Goal: Task Accomplishment & Management: Use online tool/utility

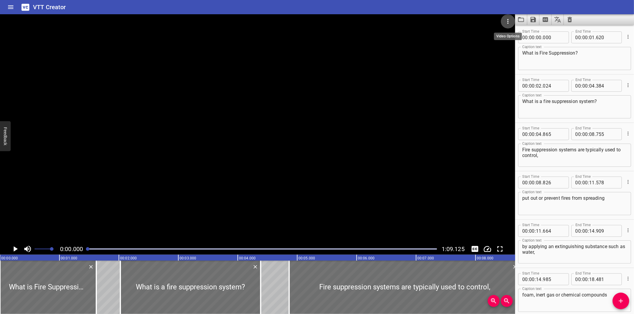
click at [507, 19] on icon "Video Options" at bounding box center [507, 21] width 7 height 7
click at [510, 19] on li "Select New Video File..." at bounding box center [530, 22] width 59 height 11
click at [522, 20] on icon "Load captions from file" at bounding box center [520, 19] width 7 height 7
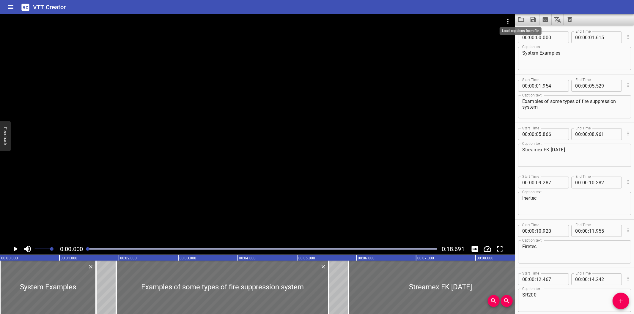
click at [252, 94] on div at bounding box center [257, 128] width 515 height 229
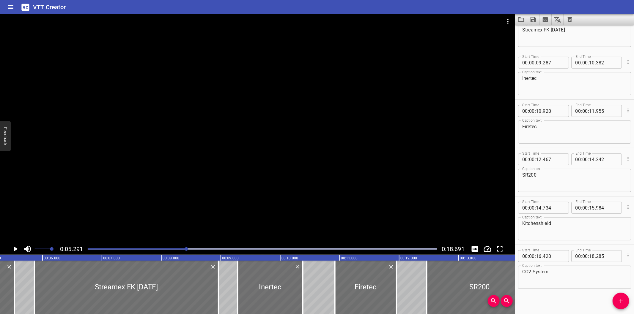
scroll to position [125, 0]
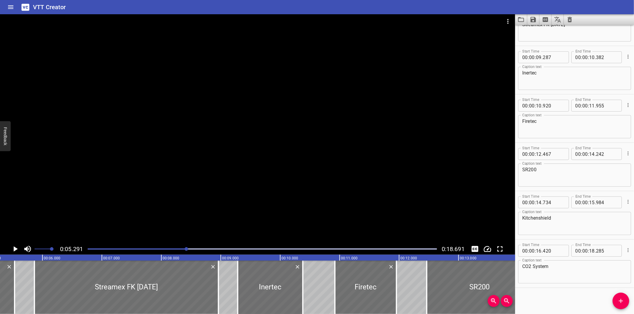
click at [498, 21] on div at bounding box center [257, 21] width 515 height 14
click at [507, 21] on icon "Video Options" at bounding box center [507, 21] width 7 height 7
click at [507, 21] on li "Select New Video File..." at bounding box center [530, 22] width 59 height 11
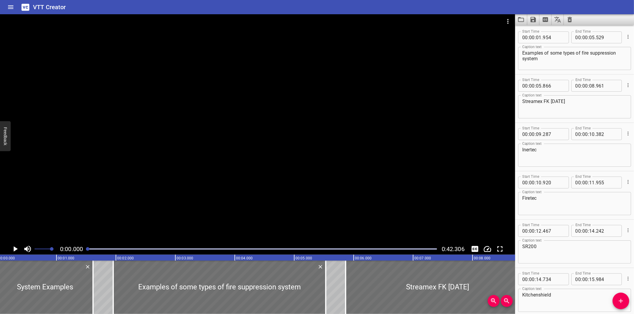
scroll to position [0, 0]
click at [521, 18] on icon "Load captions from file" at bounding box center [521, 19] width 6 height 5
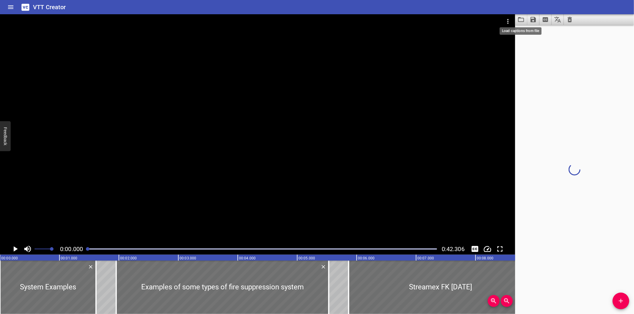
click at [298, 121] on div at bounding box center [257, 128] width 515 height 229
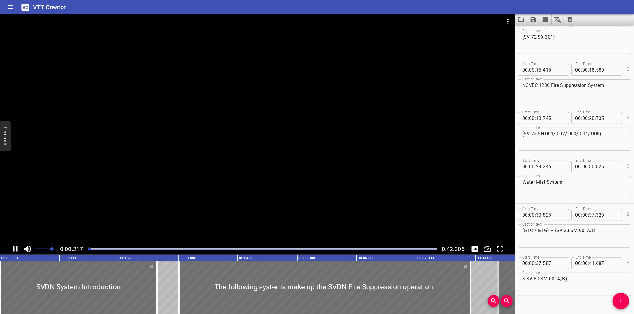
scroll to position [173, 0]
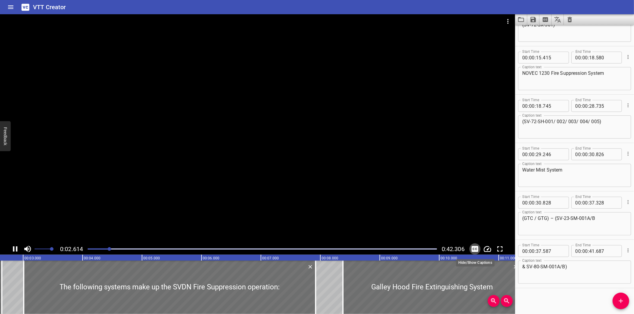
click at [473, 250] on icon "Toggle captions" at bounding box center [474, 249] width 9 height 9
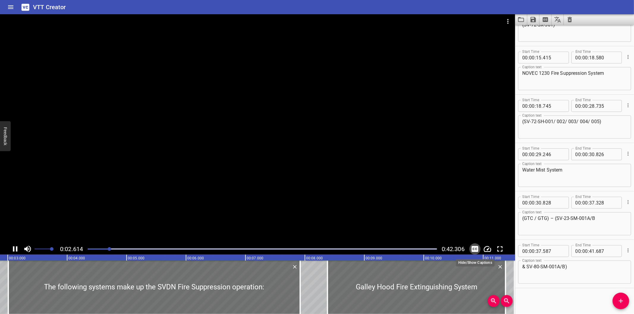
click at [473, 250] on icon "Toggle captions" at bounding box center [474, 249] width 9 height 9
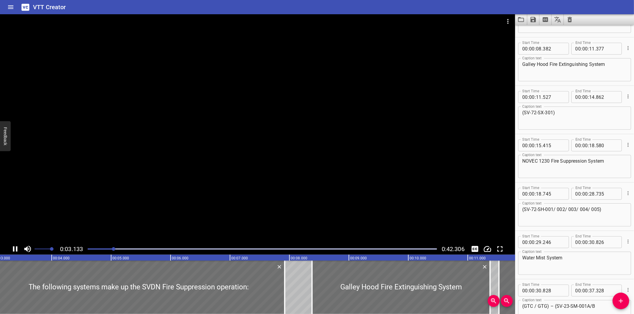
scroll to position [48, 0]
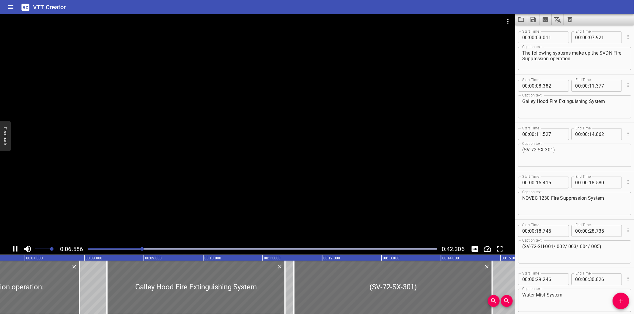
click at [292, 158] on div at bounding box center [257, 128] width 515 height 229
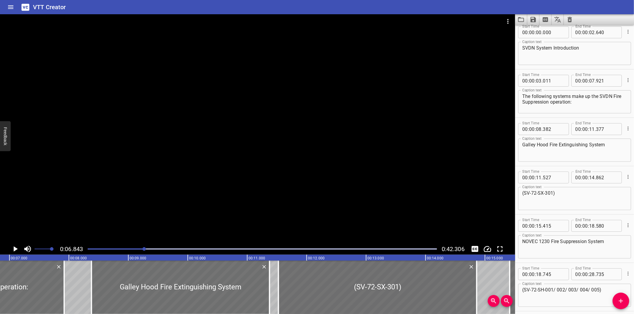
scroll to position [0, 0]
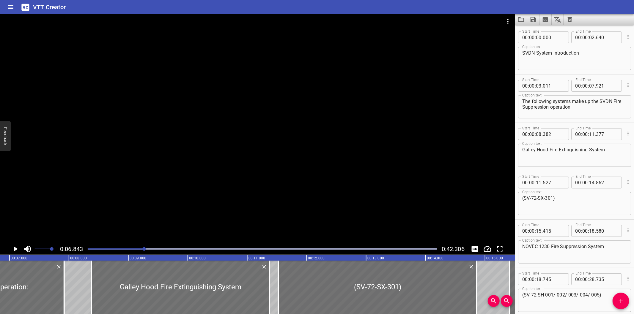
click at [347, 154] on div at bounding box center [257, 128] width 515 height 229
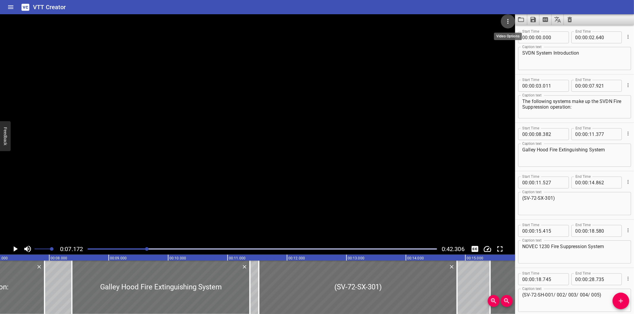
click at [508, 20] on icon "Video Options" at bounding box center [507, 21] width 7 height 7
click at [521, 24] on li "Select New Video File..." at bounding box center [530, 22] width 59 height 11
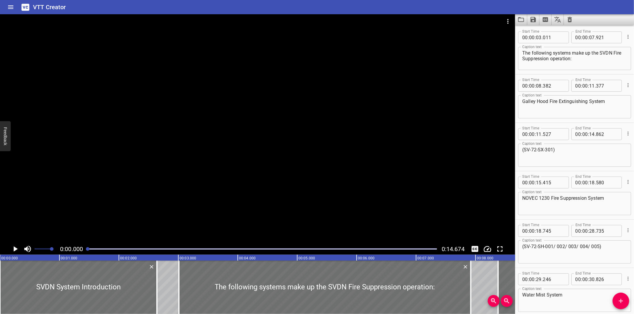
click at [519, 21] on icon "Load captions from file" at bounding box center [521, 19] width 6 height 5
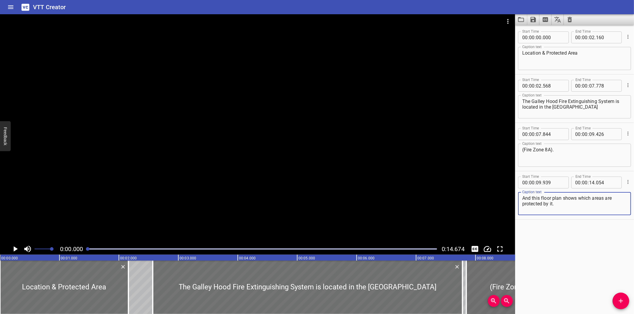
click at [333, 142] on div at bounding box center [257, 128] width 515 height 229
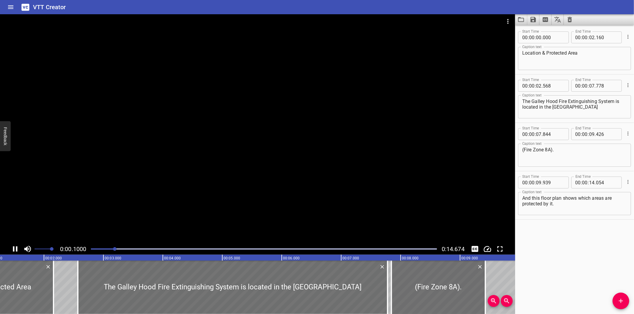
click at [479, 250] on icon "Toggle captions" at bounding box center [474, 249] width 9 height 9
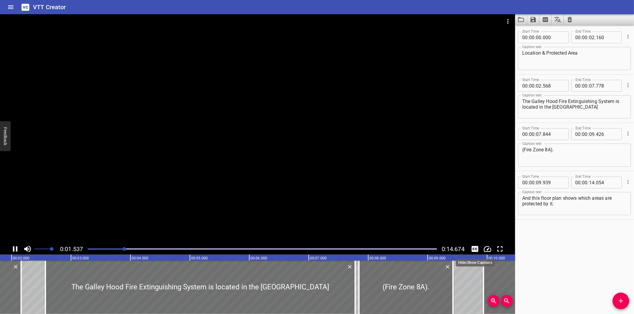
click at [401, 170] on div at bounding box center [257, 128] width 515 height 229
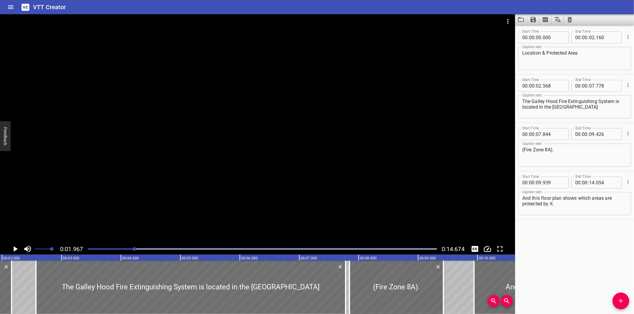
click at [396, 152] on div at bounding box center [257, 128] width 515 height 229
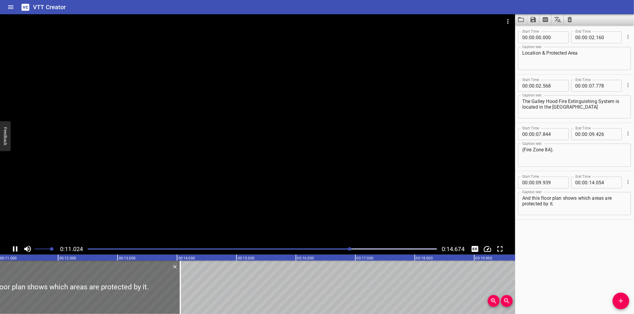
click at [295, 123] on div at bounding box center [257, 128] width 515 height 229
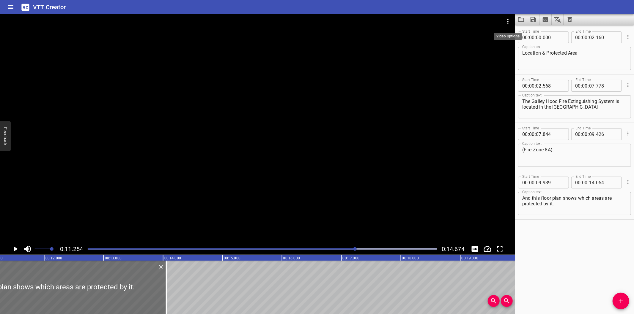
click at [506, 19] on icon "Video Options" at bounding box center [507, 21] width 7 height 7
click at [516, 22] on li "Select New Video File..." at bounding box center [530, 22] width 59 height 11
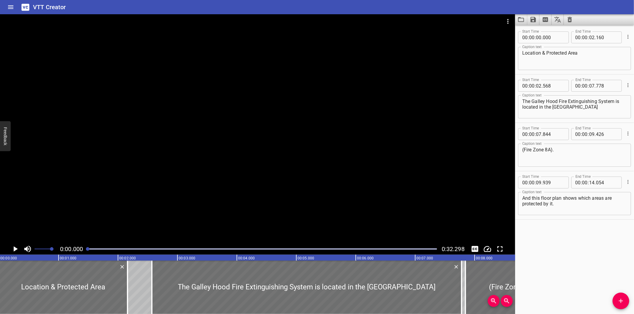
scroll to position [0, 0]
click at [513, 19] on button "Video Options" at bounding box center [508, 21] width 14 height 14
click at [486, 57] on div at bounding box center [317, 157] width 634 height 314
click at [521, 20] on icon "Load captions from file" at bounding box center [520, 19] width 7 height 7
click at [324, 109] on div at bounding box center [257, 128] width 515 height 229
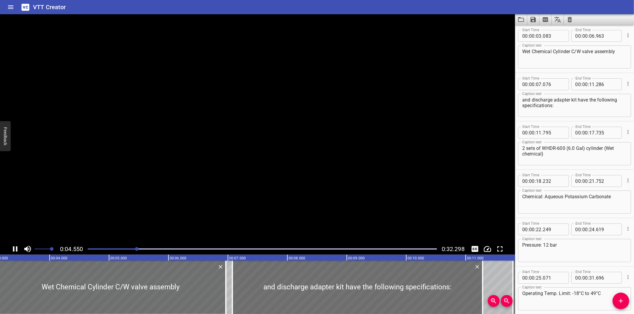
scroll to position [48, 0]
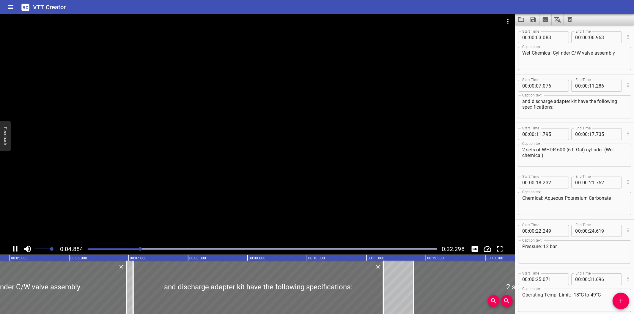
click at [368, 137] on div at bounding box center [257, 128] width 515 height 229
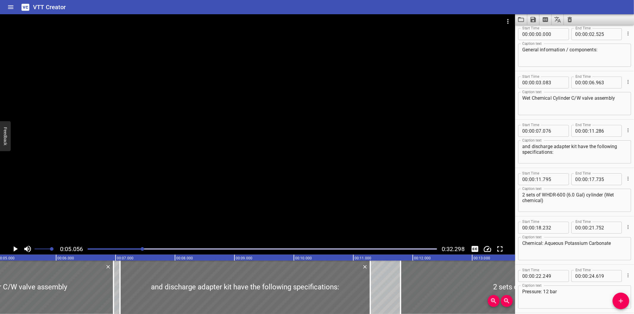
scroll to position [0, 0]
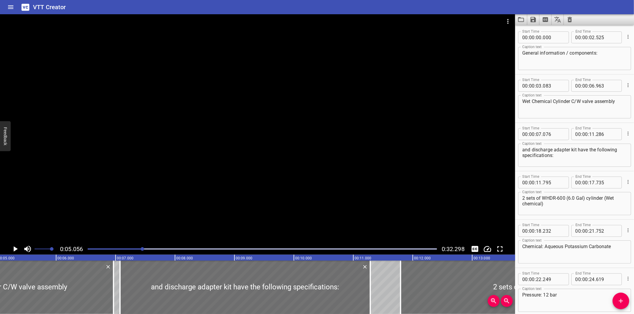
click at [294, 151] on div at bounding box center [257, 128] width 515 height 229
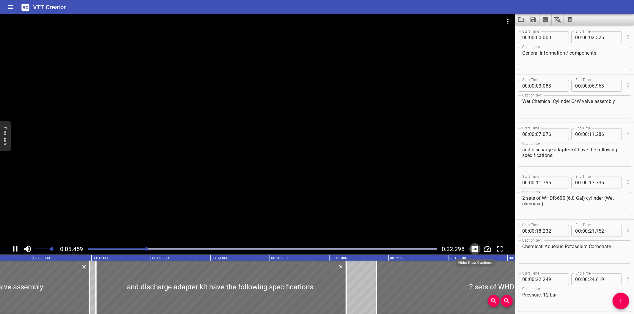
click at [471, 247] on icon "Toggle captions" at bounding box center [474, 249] width 9 height 9
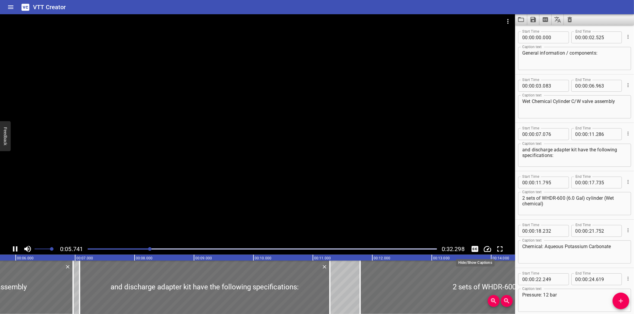
click at [343, 172] on div at bounding box center [257, 128] width 515 height 229
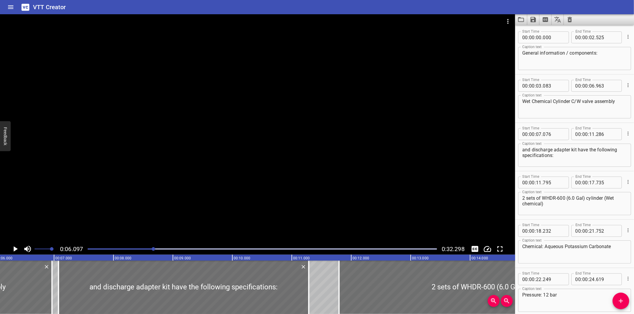
click at [85, 249] on div at bounding box center [262, 249] width 356 height 8
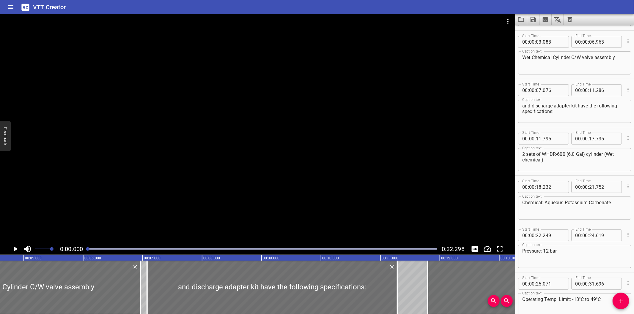
click at [86, 249] on div at bounding box center [88, 249] width 4 height 4
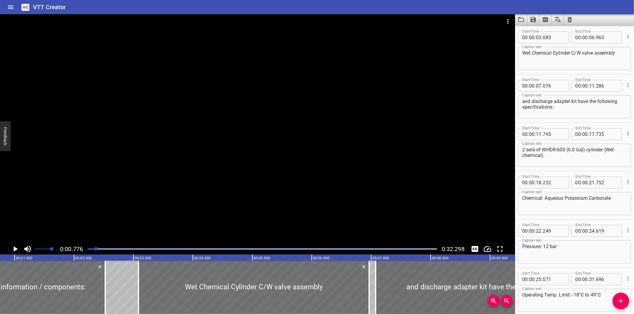
scroll to position [0, 46]
click at [427, 129] on div at bounding box center [257, 128] width 515 height 229
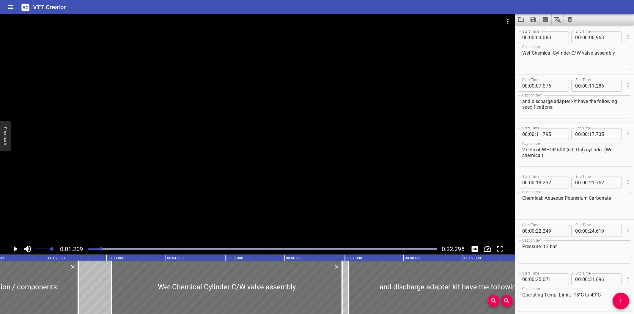
scroll to position [77, 0]
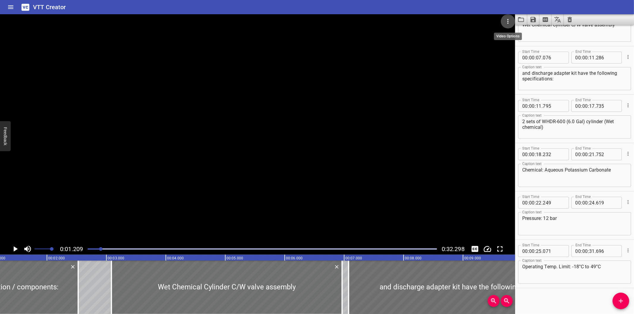
click at [510, 17] on button "Video Options" at bounding box center [508, 21] width 14 height 14
click at [512, 20] on li "Select New Video File..." at bounding box center [530, 22] width 59 height 11
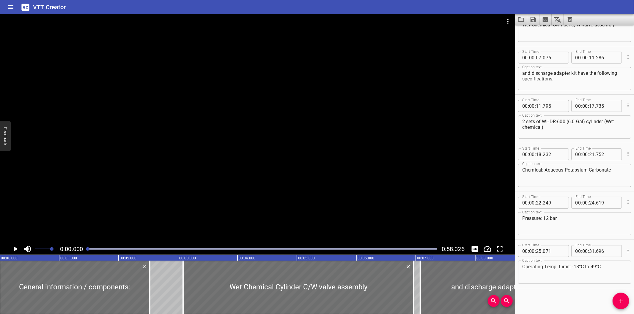
scroll to position [0, 0]
click at [519, 19] on icon "Load captions from file" at bounding box center [520, 19] width 7 height 7
click at [238, 109] on div at bounding box center [257, 128] width 515 height 229
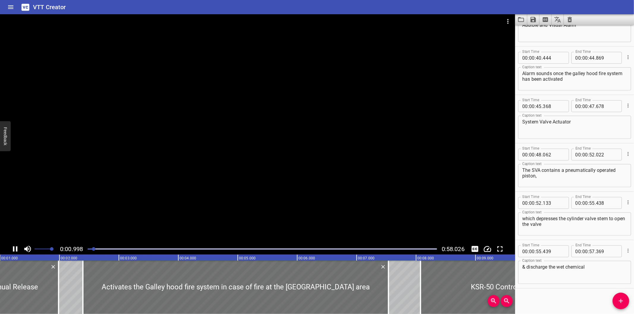
scroll to position [0, 71]
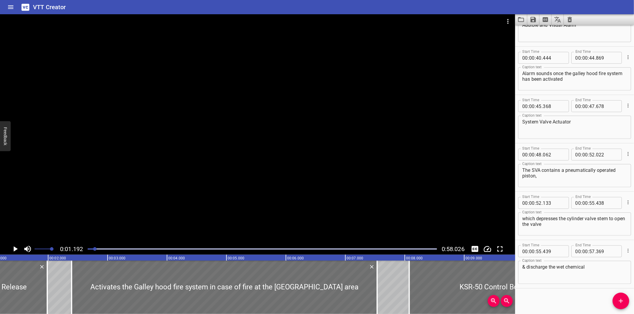
click at [365, 92] on div at bounding box center [257, 128] width 515 height 229
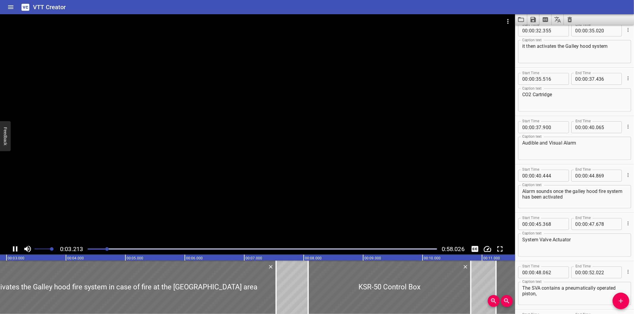
scroll to position [71, 0]
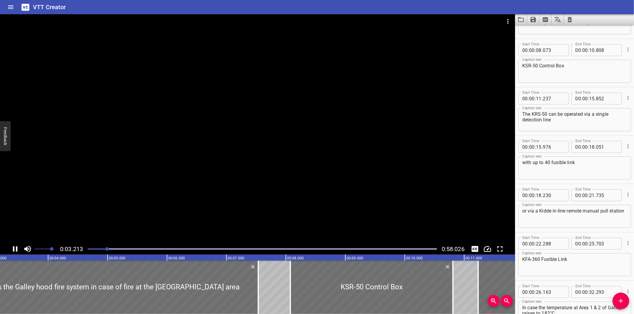
click at [367, 99] on div at bounding box center [257, 128] width 515 height 229
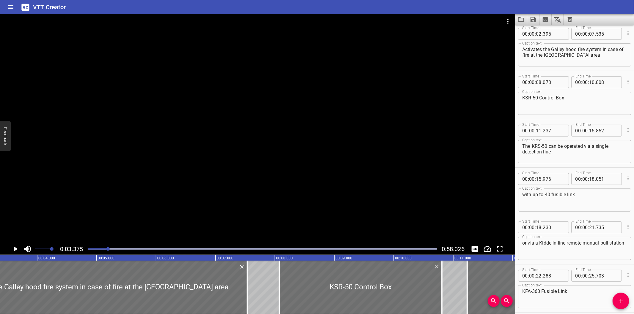
scroll to position [48, 0]
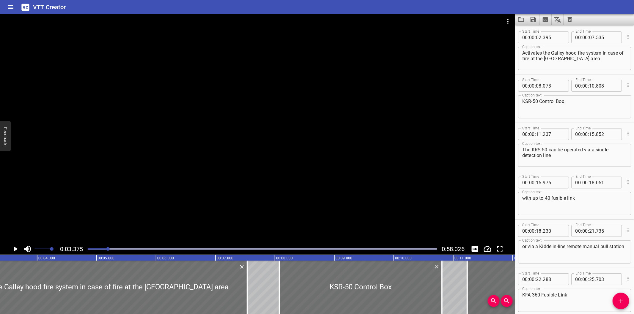
click at [87, 249] on div at bounding box center [262, 249] width 356 height 8
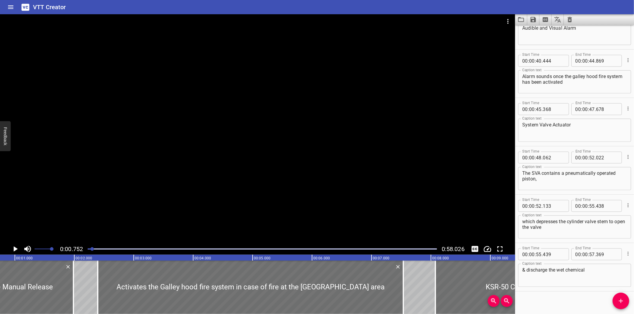
scroll to position [512, 0]
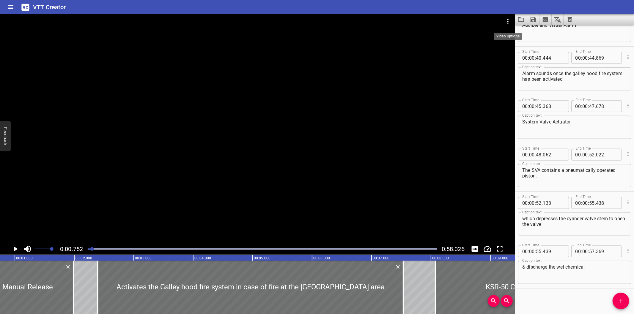
click at [507, 24] on icon "Video Options" at bounding box center [507, 21] width 7 height 7
click at [512, 22] on li "Select New Video File..." at bounding box center [530, 22] width 59 height 11
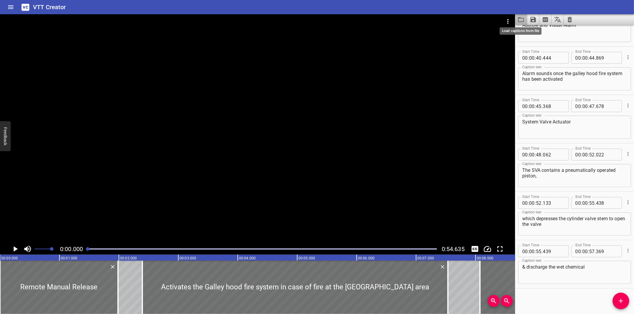
click at [523, 20] on icon "Load captions from file" at bounding box center [520, 19] width 7 height 7
click at [298, 135] on div at bounding box center [257, 128] width 515 height 229
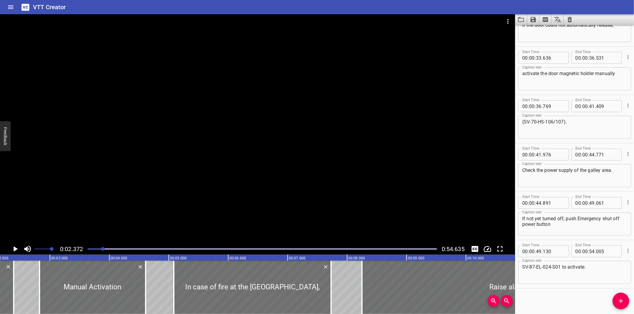
scroll to position [0, 141]
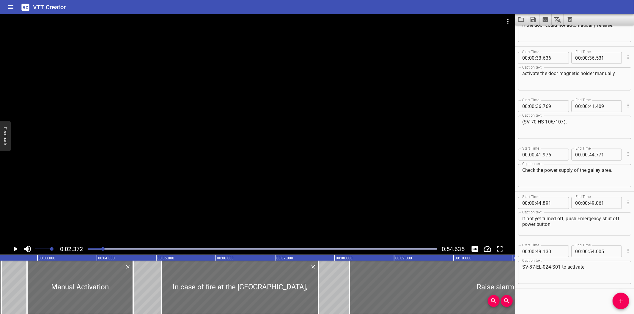
click at [408, 152] on div at bounding box center [257, 128] width 515 height 229
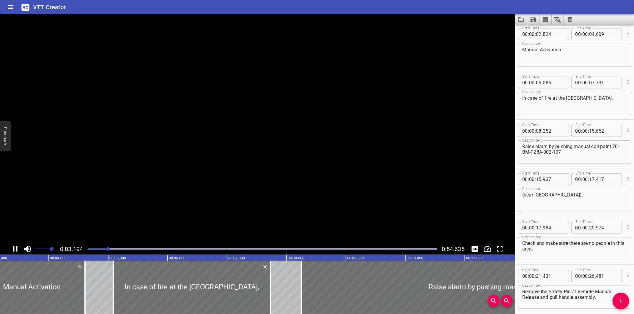
scroll to position [0, 0]
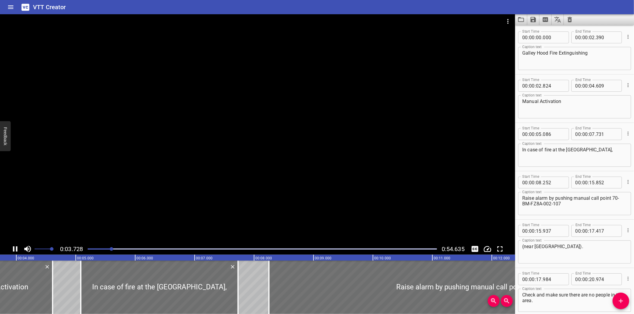
click at [426, 127] on div at bounding box center [257, 128] width 515 height 229
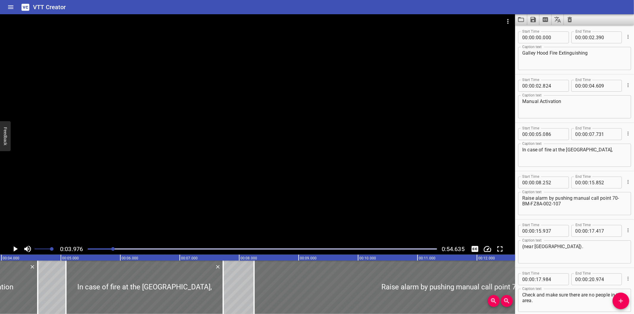
click at [507, 21] on icon "Video Options" at bounding box center [507, 21] width 7 height 7
click at [512, 20] on li "Select New Video File..." at bounding box center [530, 22] width 59 height 11
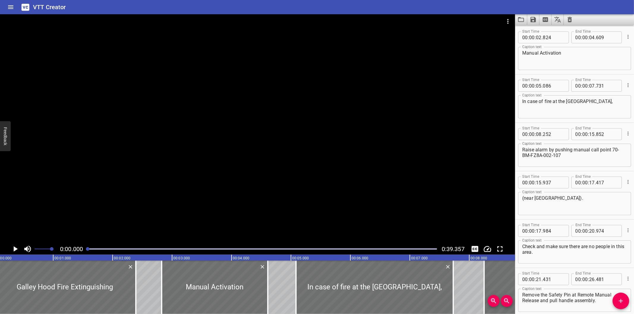
scroll to position [0, 0]
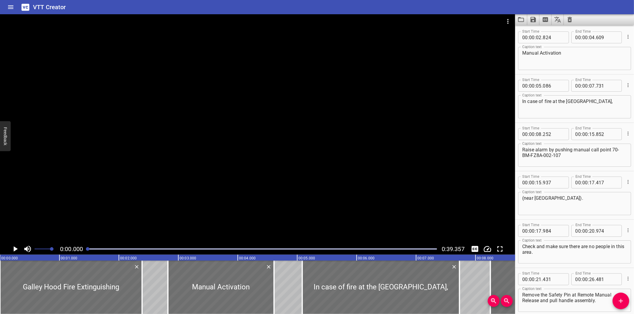
click at [521, 20] on icon "Load captions from file" at bounding box center [520, 19] width 7 height 7
click at [258, 114] on div at bounding box center [257, 128] width 515 height 229
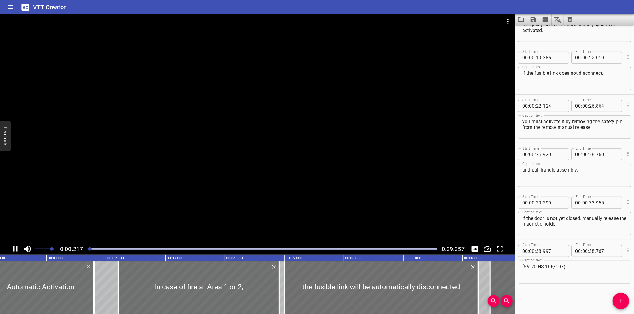
scroll to position [271, 0]
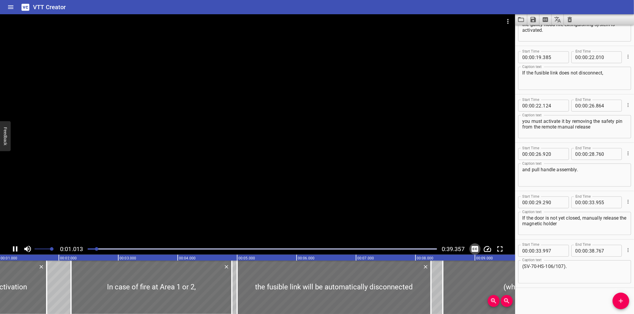
click at [474, 246] on icon "Toggle captions" at bounding box center [474, 249] width 9 height 9
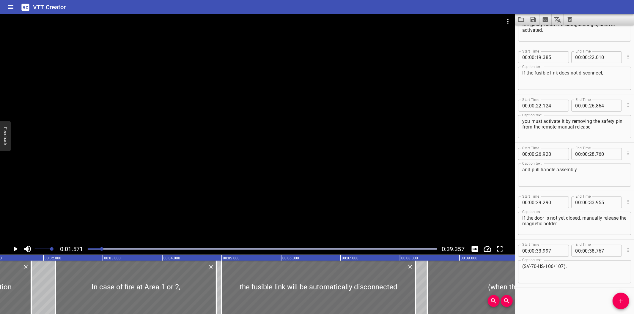
click at [469, 244] on button "Toggle captions" at bounding box center [474, 249] width 11 height 11
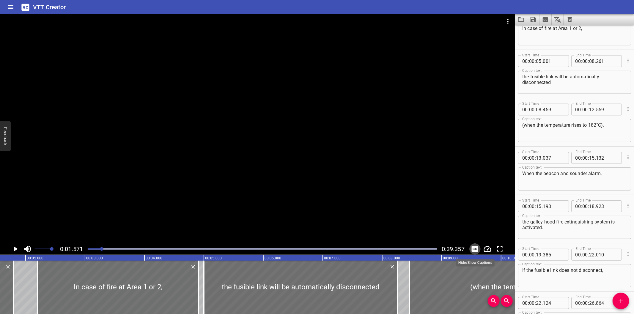
scroll to position [72, 0]
click at [511, 19] on button "Video Options" at bounding box center [508, 21] width 14 height 14
click at [528, 21] on li "Select New Video File..." at bounding box center [530, 22] width 59 height 11
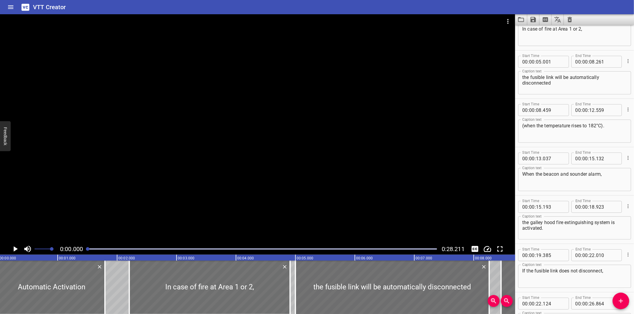
scroll to position [0, 0]
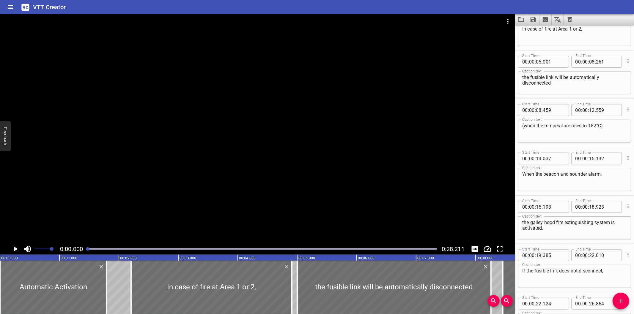
click at [232, 75] on div at bounding box center [257, 128] width 515 height 229
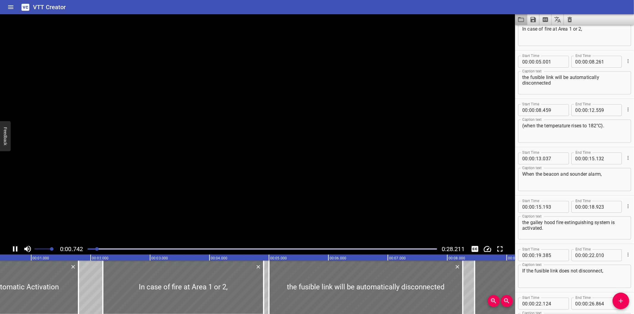
click at [520, 21] on icon "Load captions from file" at bounding box center [520, 19] width 7 height 7
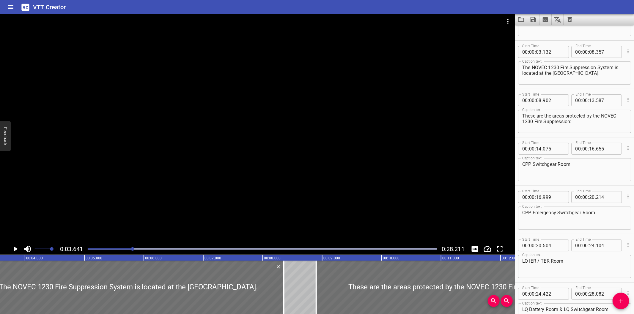
scroll to position [48, 0]
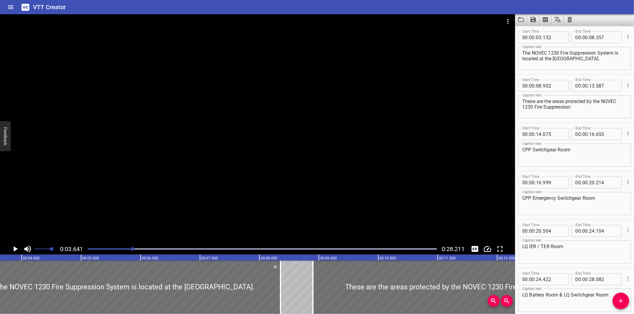
click at [294, 137] on div at bounding box center [257, 128] width 515 height 229
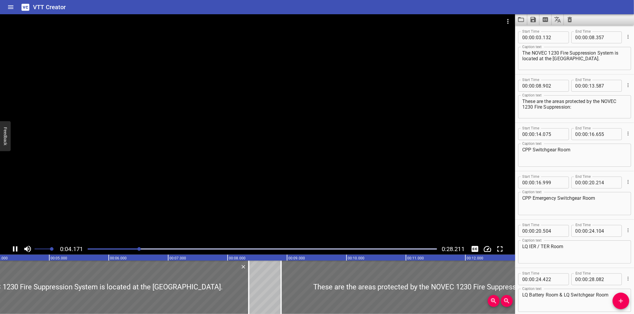
drag, startPoint x: 100, startPoint y: 248, endPoint x: 95, endPoint y: 247, distance: 4.5
click at [97, 248] on div at bounding box center [262, 249] width 356 height 8
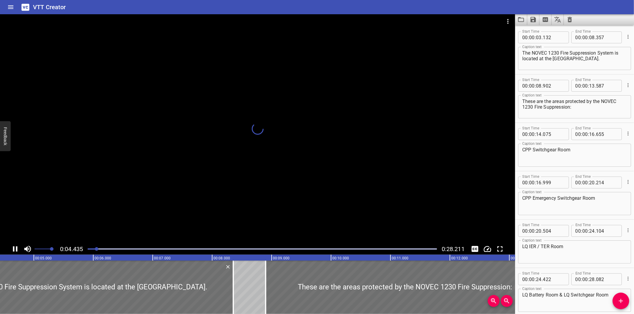
drag, startPoint x: 95, startPoint y: 247, endPoint x: 101, endPoint y: 242, distance: 8.2
click at [94, 247] on div at bounding box center [262, 249] width 356 height 8
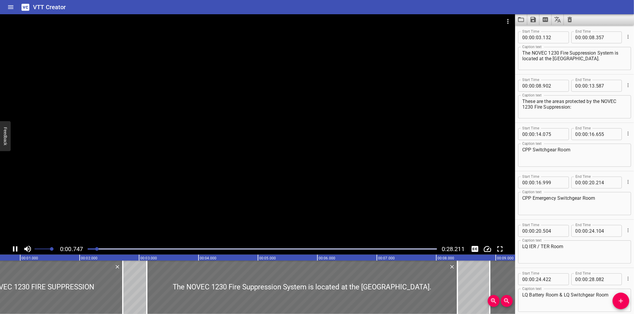
click at [389, 70] on div at bounding box center [257, 128] width 515 height 229
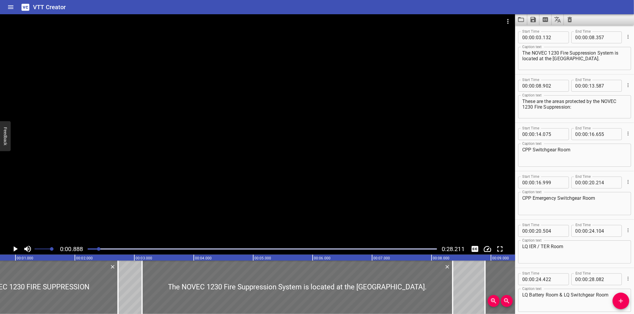
scroll to position [0, 53]
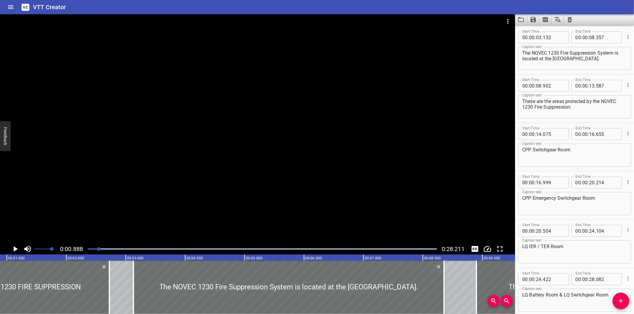
click at [532, 22] on icon "Save captions to file" at bounding box center [532, 19] width 5 height 5
click at [520, 18] on div at bounding box center [317, 157] width 634 height 314
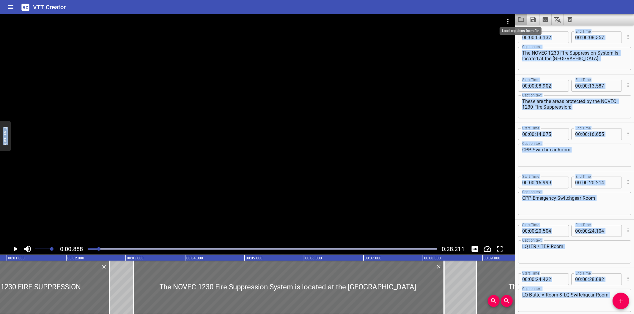
click at [520, 21] on icon "Load captions from file" at bounding box center [520, 19] width 7 height 7
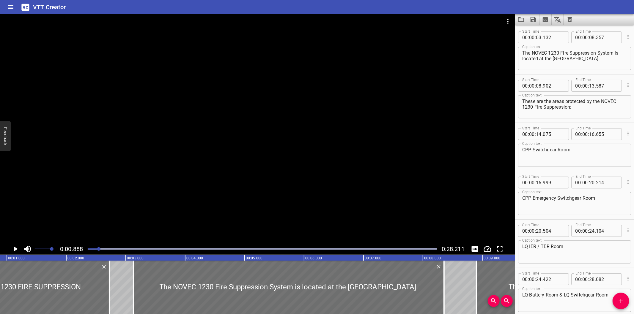
click at [263, 100] on div at bounding box center [257, 128] width 515 height 229
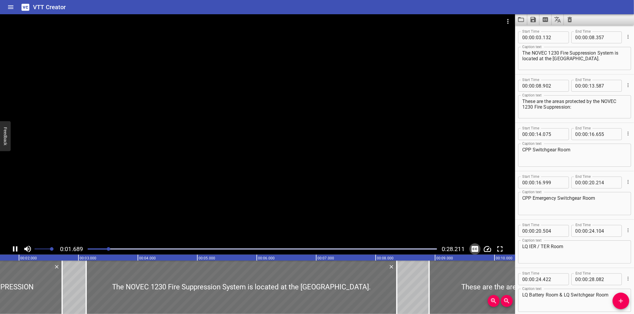
click at [477, 249] on icon "Toggle captions" at bounding box center [474, 249] width 7 height 6
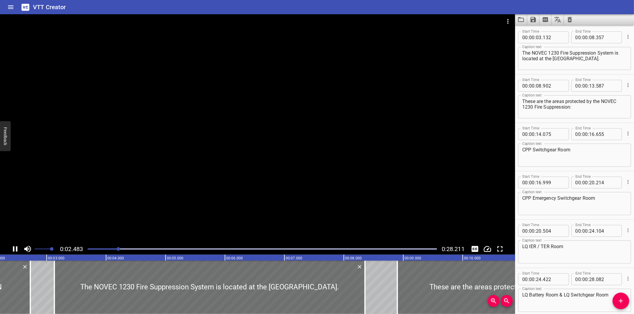
click at [383, 205] on div at bounding box center [257, 128] width 515 height 229
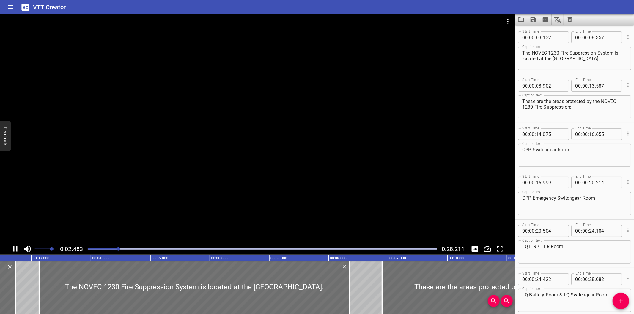
scroll to position [0, 154]
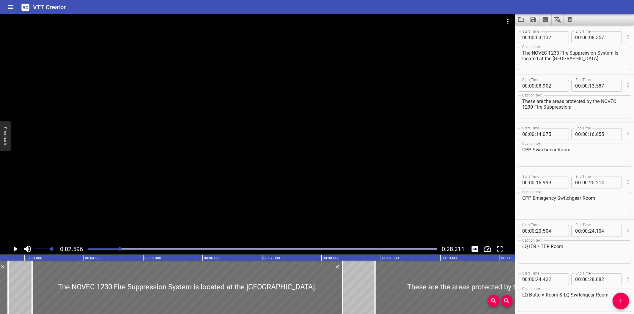
click at [342, 123] on div at bounding box center [257, 128] width 515 height 229
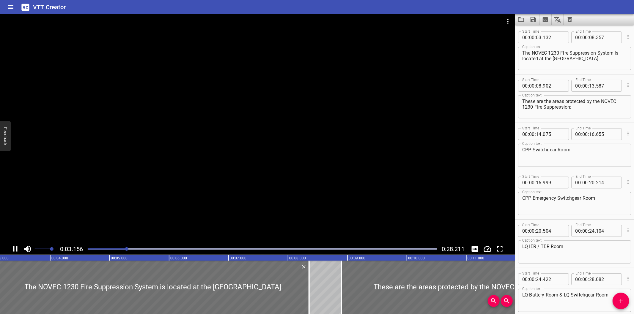
click at [89, 250] on div at bounding box center [262, 249] width 356 height 8
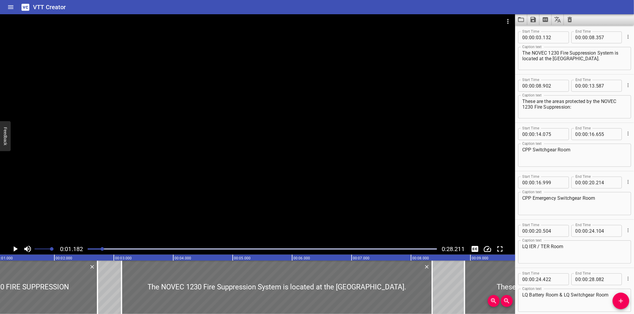
scroll to position [0, 70]
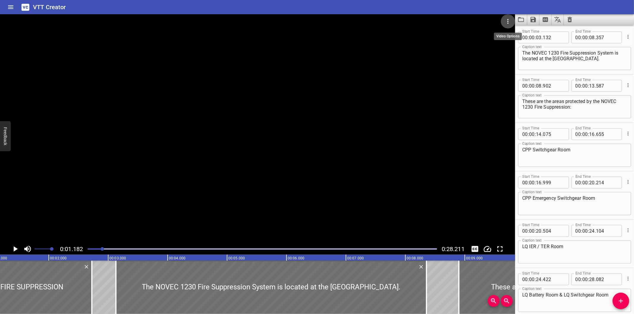
click at [506, 20] on icon "Video Options" at bounding box center [507, 21] width 7 height 7
click at [510, 21] on li "Select New Video File..." at bounding box center [530, 22] width 59 height 11
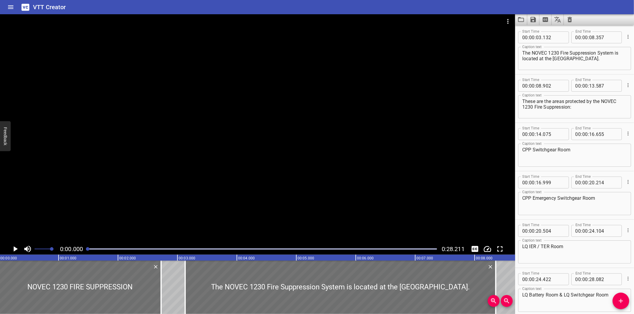
click at [223, 83] on div at bounding box center [257, 128] width 515 height 229
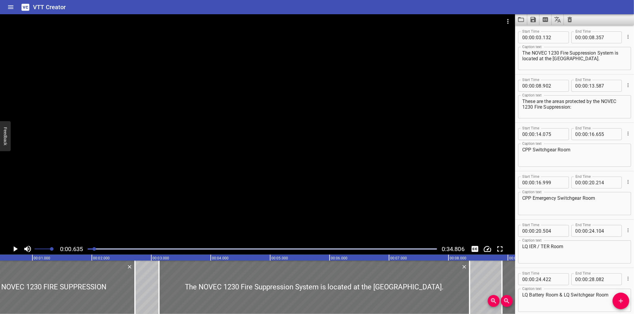
scroll to position [0, 37]
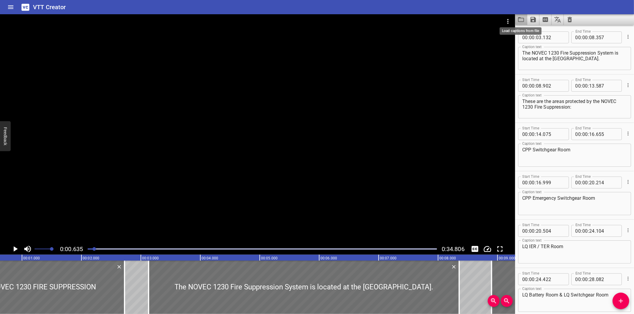
click at [518, 18] on icon "Load captions from file" at bounding box center [521, 19] width 6 height 5
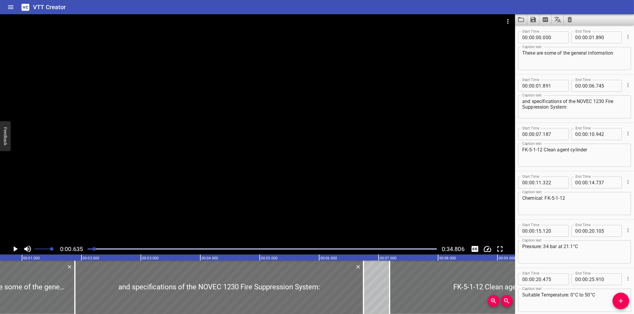
click at [294, 116] on div at bounding box center [257, 128] width 515 height 229
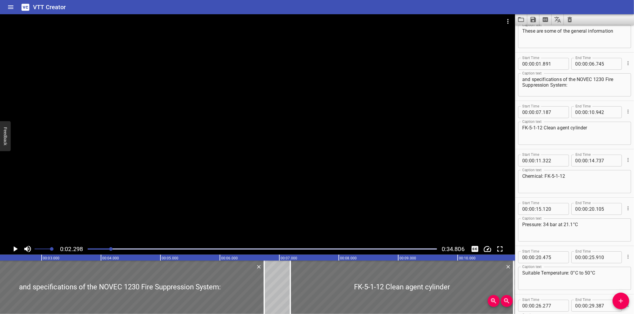
scroll to position [0, 0]
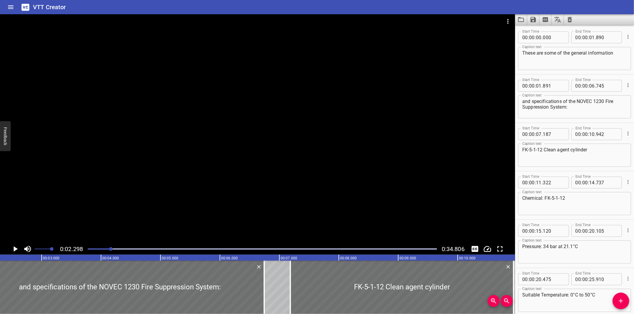
click at [270, 172] on div at bounding box center [257, 128] width 515 height 229
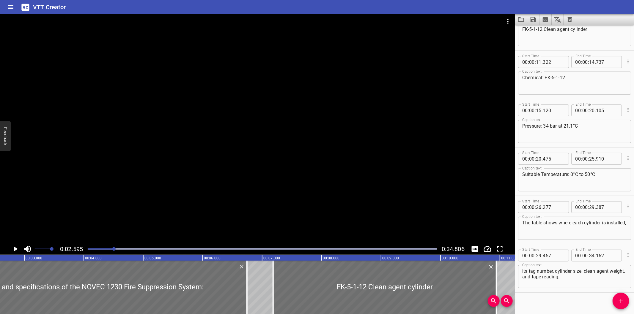
scroll to position [125, 0]
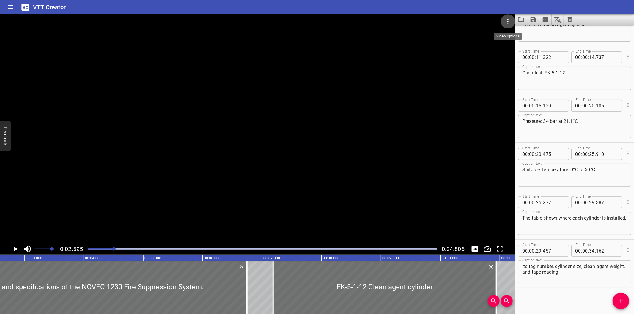
click at [509, 18] on icon "Video Options" at bounding box center [507, 21] width 7 height 7
click at [524, 24] on li "Select New Video File..." at bounding box center [530, 22] width 59 height 11
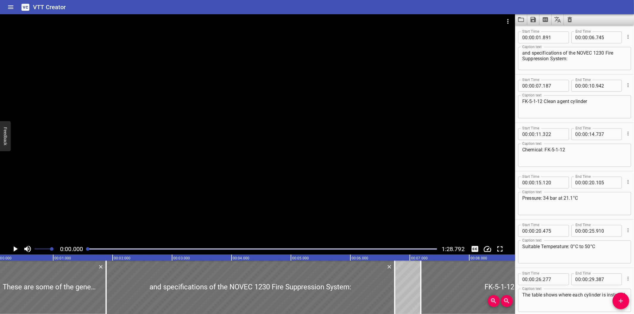
scroll to position [0, 0]
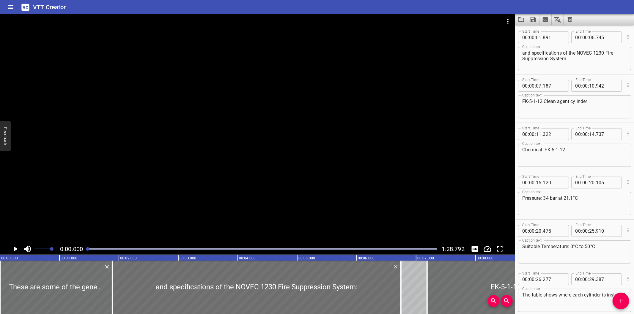
click at [518, 20] on icon "Load captions from file" at bounding box center [521, 19] width 6 height 5
click at [262, 121] on div at bounding box center [257, 128] width 515 height 229
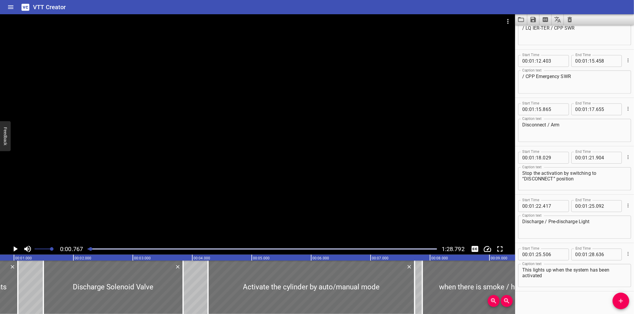
scroll to position [996, 0]
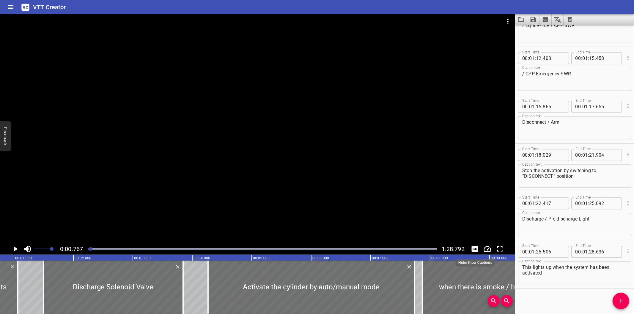
click at [472, 251] on icon "Toggle captions" at bounding box center [474, 249] width 7 height 6
click at [472, 250] on icon "Toggle captions" at bounding box center [474, 249] width 7 height 6
click at [370, 193] on div at bounding box center [257, 128] width 515 height 229
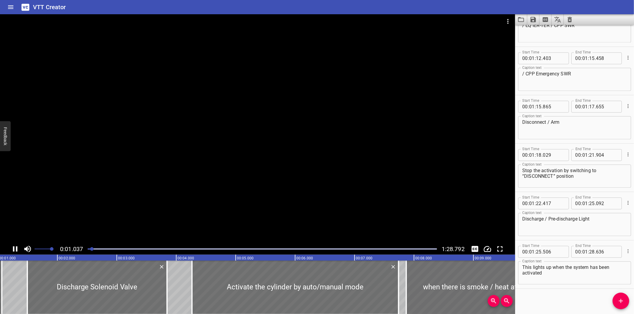
scroll to position [0, 75]
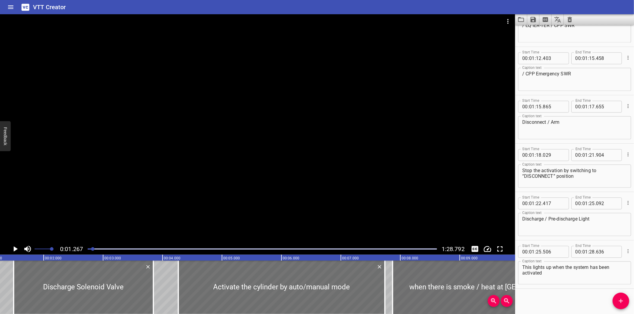
click at [87, 249] on div at bounding box center [262, 249] width 356 height 8
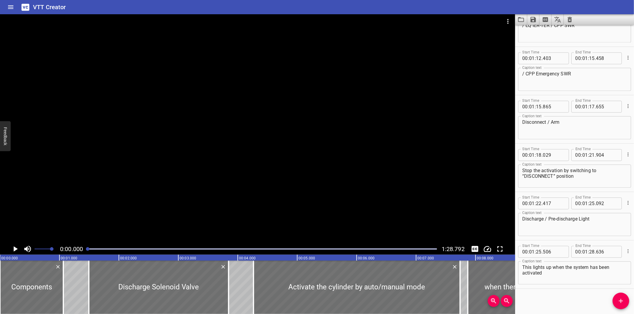
click at [141, 196] on div at bounding box center [257, 128] width 515 height 229
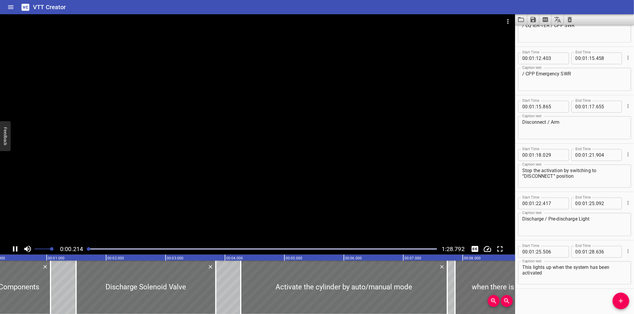
scroll to position [0, 29]
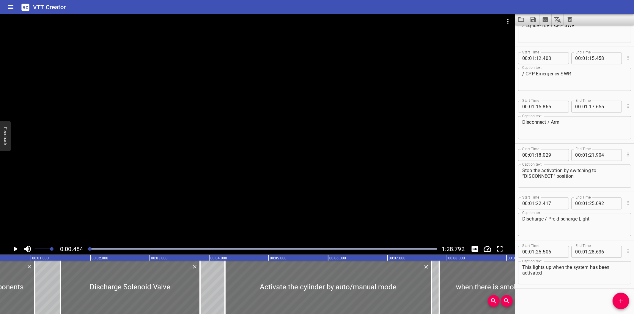
click at [228, 170] on div at bounding box center [257, 128] width 515 height 229
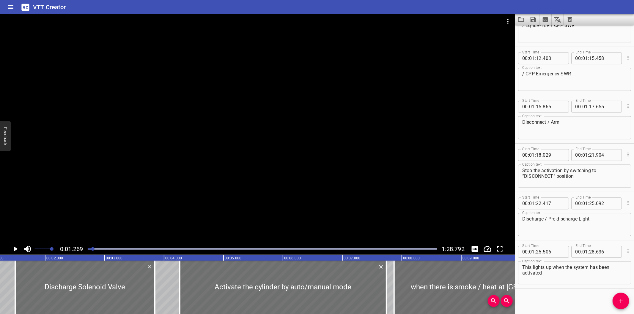
scroll to position [0, 75]
click at [501, 20] on button "Video Options" at bounding box center [508, 21] width 14 height 14
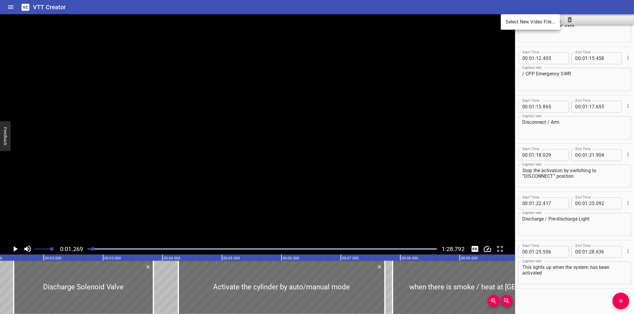
click at [506, 23] on li "Select New Video File..." at bounding box center [530, 22] width 59 height 11
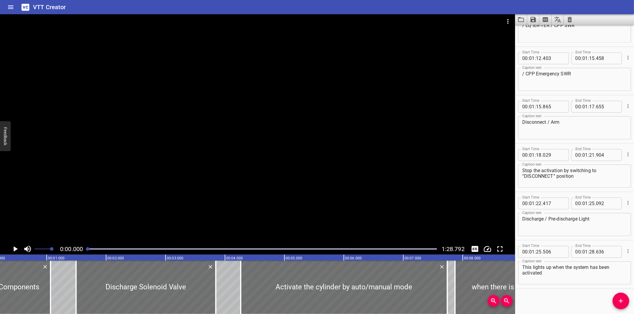
click at [250, 94] on div "Select New Video File..." at bounding box center [317, 157] width 634 height 314
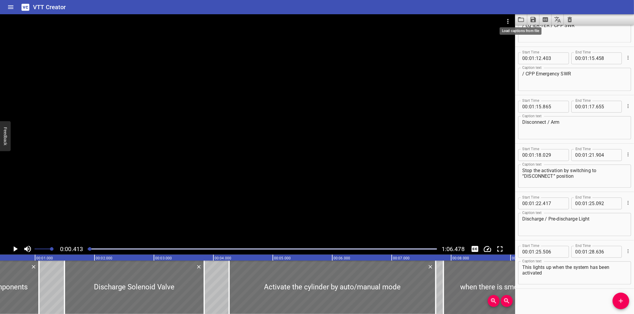
click at [522, 21] on icon "Load captions from file" at bounding box center [520, 19] width 7 height 7
click at [216, 94] on div at bounding box center [257, 128] width 515 height 229
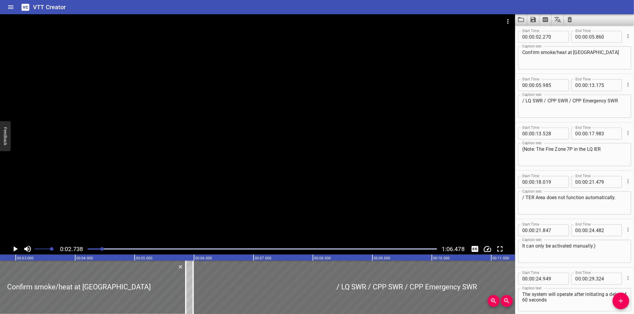
scroll to position [48, 0]
click at [90, 247] on div at bounding box center [262, 249] width 356 height 8
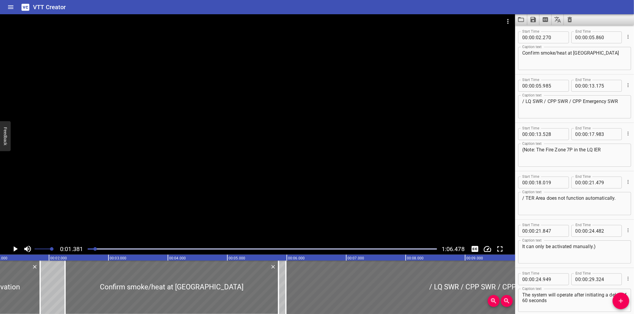
scroll to position [0, 82]
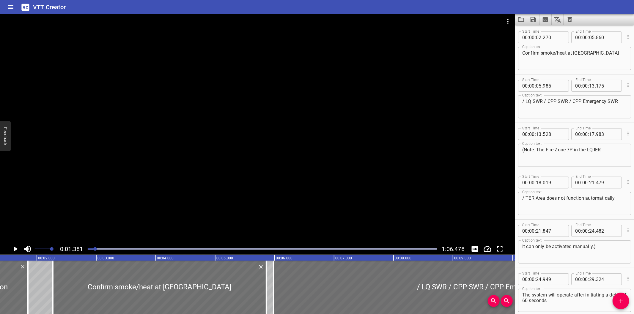
click at [410, 132] on div at bounding box center [257, 128] width 515 height 229
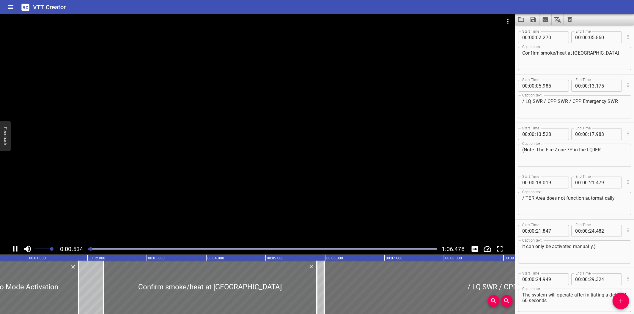
click at [174, 203] on div at bounding box center [257, 128] width 515 height 229
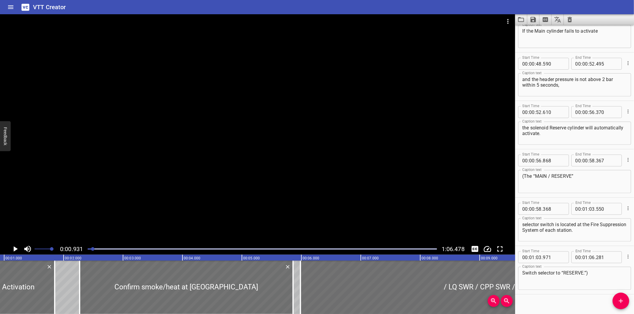
scroll to position [512, 0]
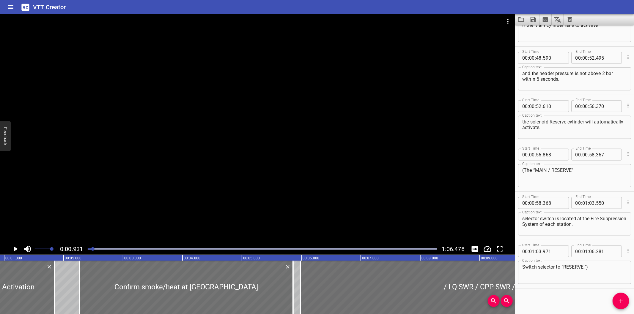
click at [512, 22] on button "Video Options" at bounding box center [508, 21] width 14 height 14
click at [509, 21] on li "Select New Video File..." at bounding box center [530, 22] width 59 height 11
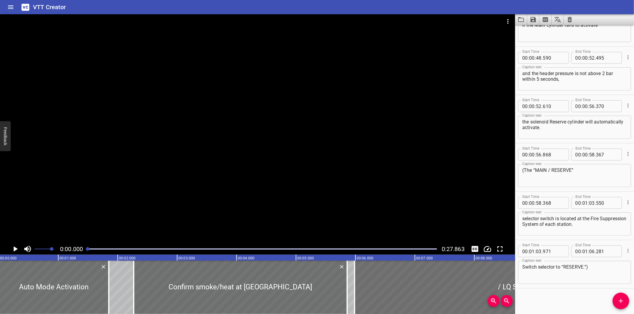
scroll to position [0, 0]
click at [521, 20] on icon "Load captions from file" at bounding box center [520, 19] width 7 height 7
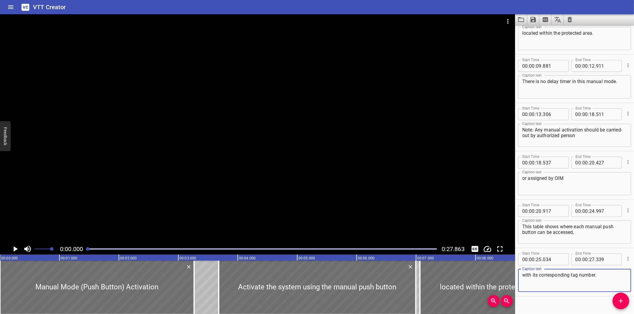
scroll to position [125, 0]
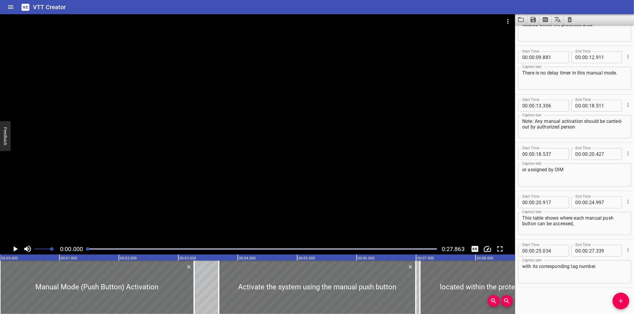
click at [233, 109] on div at bounding box center [257, 128] width 515 height 229
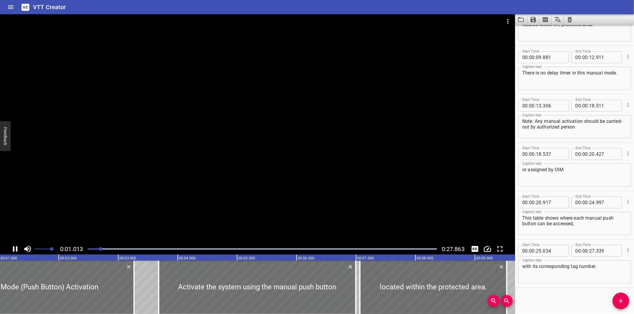
click at [471, 248] on icon "Toggle captions" at bounding box center [474, 249] width 7 height 6
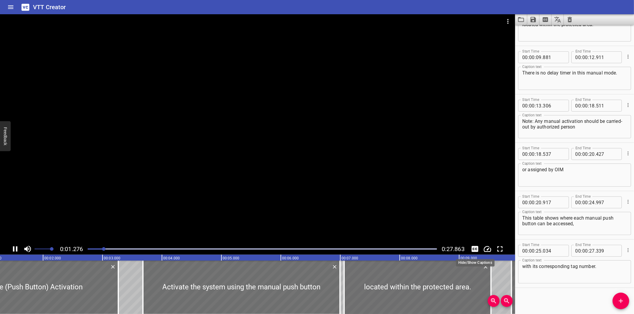
click at [471, 248] on icon "Toggle captions" at bounding box center [474, 249] width 7 height 6
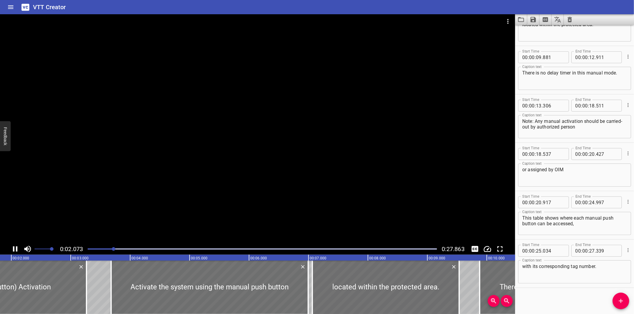
drag, startPoint x: 345, startPoint y: 151, endPoint x: 360, endPoint y: 108, distance: 44.9
click at [344, 150] on div at bounding box center [257, 128] width 515 height 229
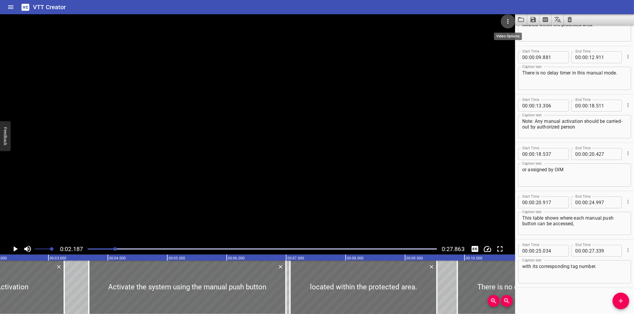
click at [504, 18] on icon "Video Options" at bounding box center [507, 21] width 7 height 7
click at [512, 22] on li "Select New Video File..." at bounding box center [530, 22] width 59 height 11
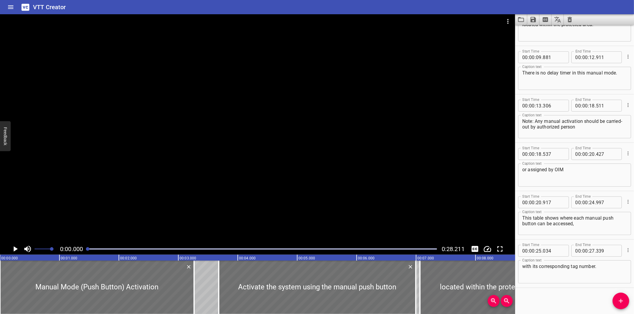
click at [435, 60] on div at bounding box center [257, 128] width 515 height 229
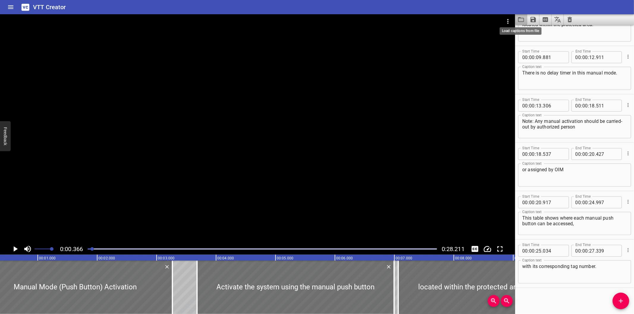
click at [519, 22] on icon "Load captions from file" at bounding box center [520, 19] width 7 height 7
click at [210, 121] on div at bounding box center [257, 128] width 515 height 229
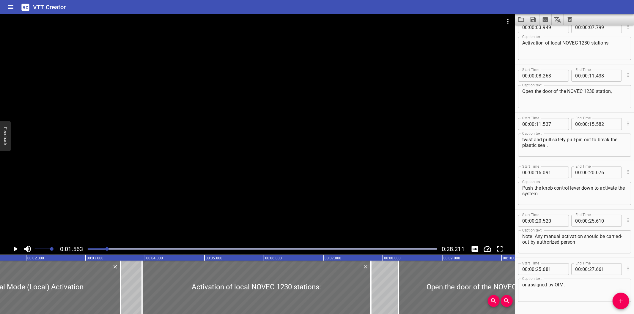
scroll to position [77, 0]
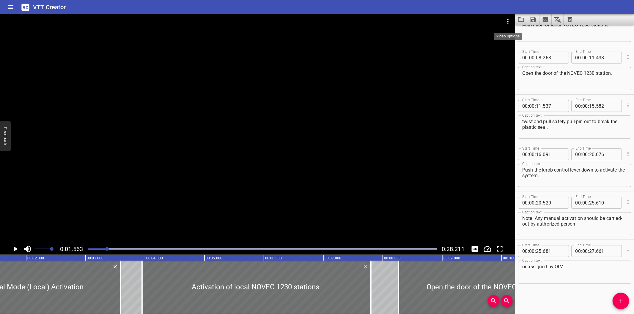
click at [509, 19] on icon "Video Options" at bounding box center [507, 21] width 7 height 7
click at [514, 25] on li "Select New Video File..." at bounding box center [530, 22] width 59 height 11
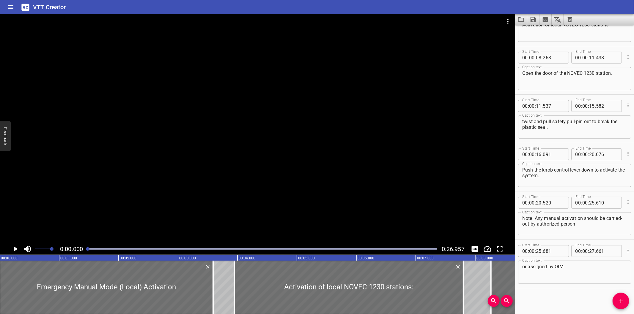
scroll to position [0, 0]
click at [352, 73] on div at bounding box center [257, 128] width 515 height 229
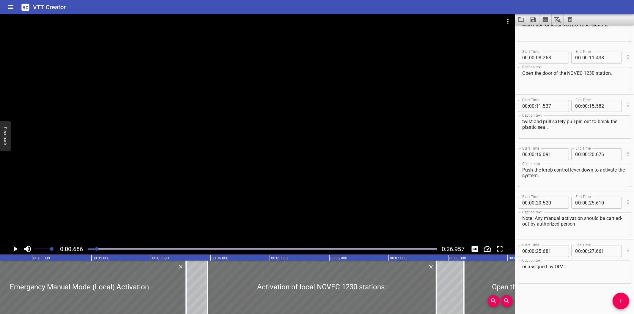
scroll to position [0, 41]
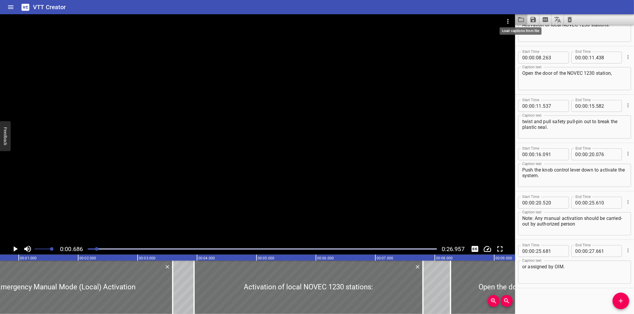
click at [522, 18] on icon "Load captions from file" at bounding box center [521, 19] width 6 height 5
click at [234, 108] on div at bounding box center [257, 128] width 515 height 229
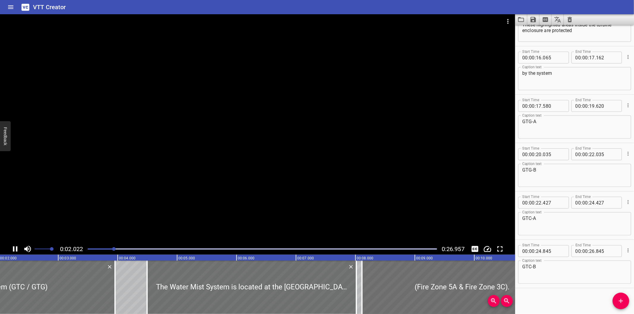
scroll to position [0, 133]
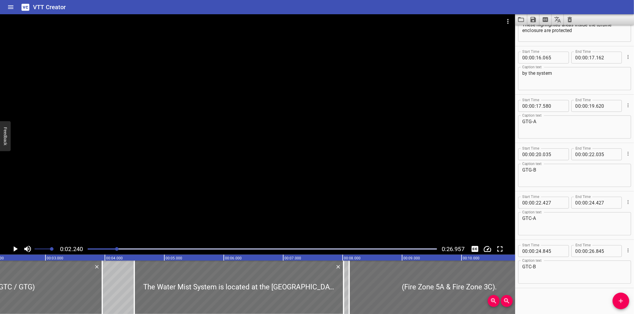
click at [359, 109] on div at bounding box center [257, 128] width 515 height 229
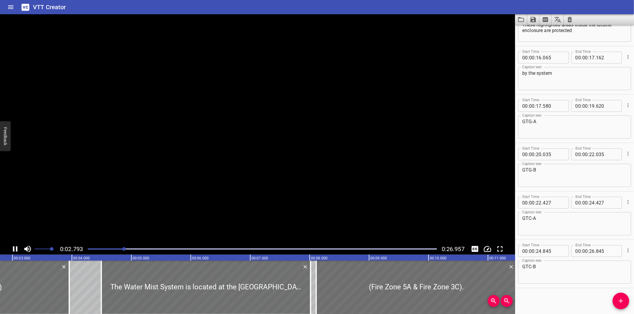
click at [356, 111] on video at bounding box center [257, 128] width 515 height 229
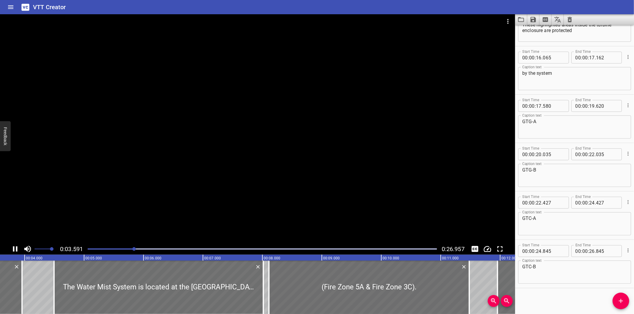
click at [388, 71] on div at bounding box center [257, 128] width 515 height 229
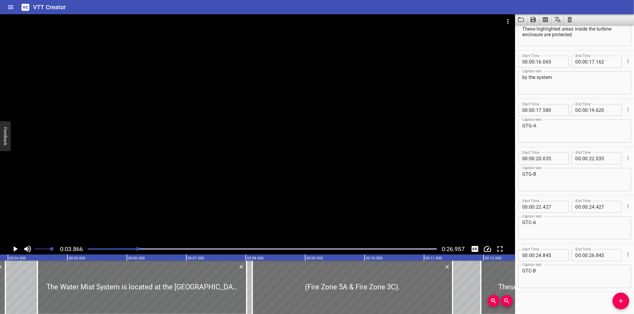
scroll to position [173, 0]
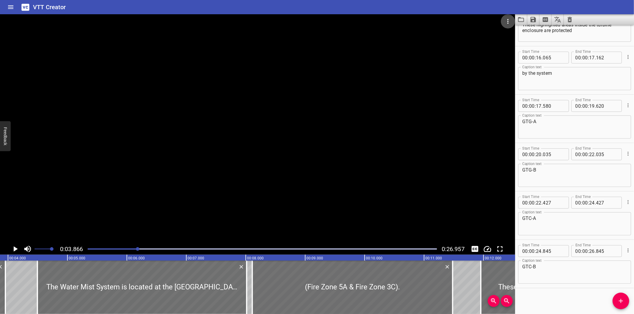
click at [507, 22] on icon "Video Options" at bounding box center [507, 21] width 7 height 7
click at [508, 22] on li "Select New Video File..." at bounding box center [530, 22] width 59 height 11
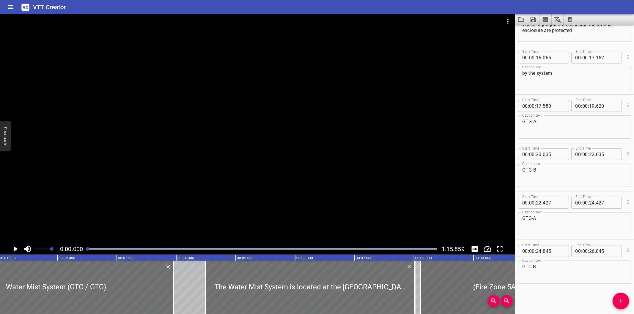
scroll to position [0, 0]
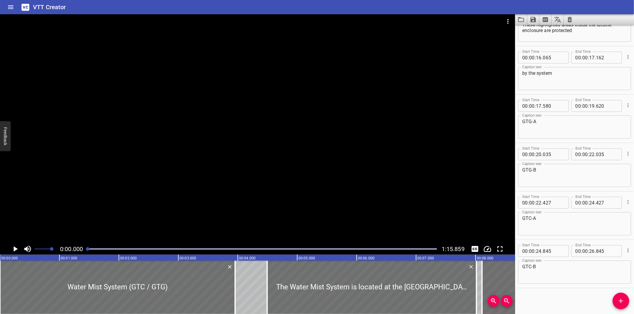
click at [201, 74] on div at bounding box center [257, 128] width 515 height 229
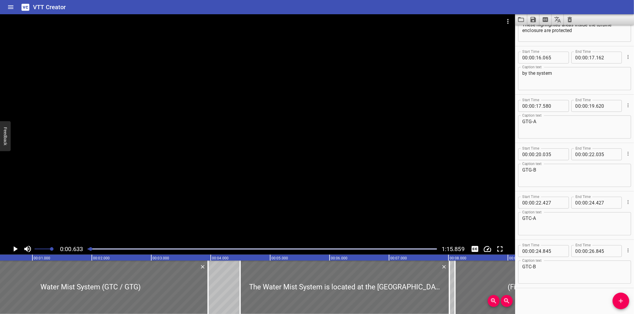
scroll to position [0, 37]
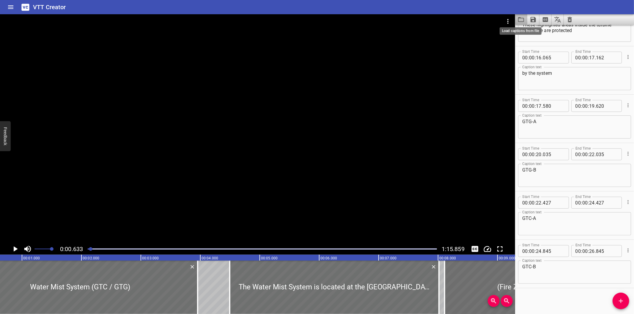
click at [521, 19] on icon "Load captions from file" at bounding box center [520, 19] width 7 height 7
click at [444, 72] on div at bounding box center [257, 128] width 515 height 229
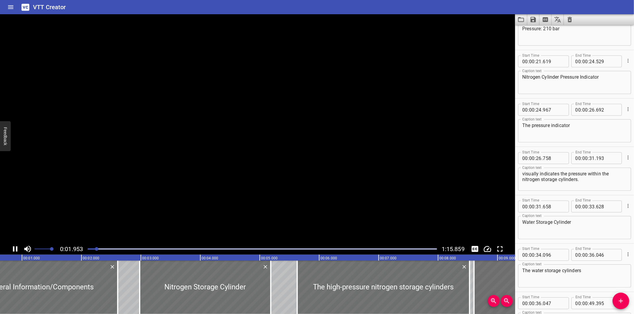
scroll to position [657, 0]
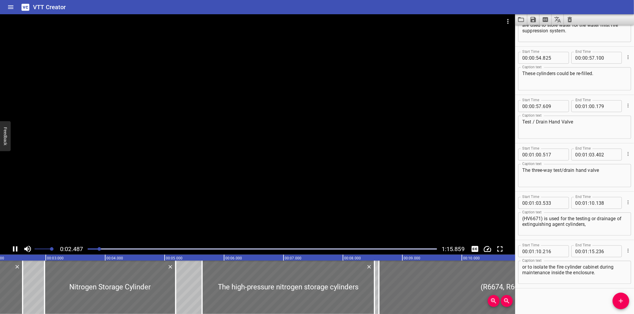
click at [401, 102] on div at bounding box center [257, 128] width 515 height 229
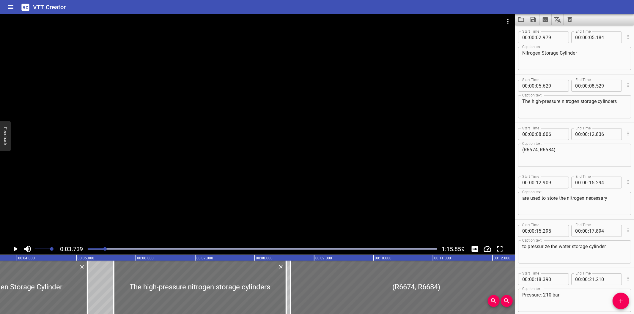
scroll to position [0, 222]
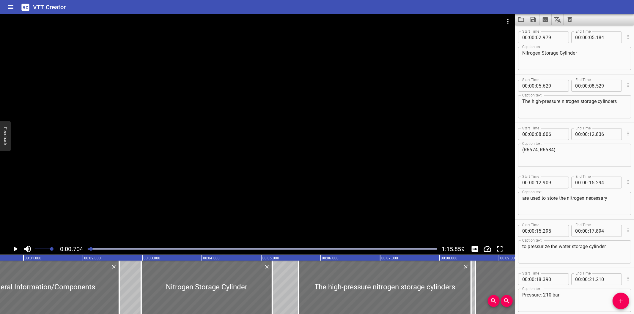
scroll to position [0, 42]
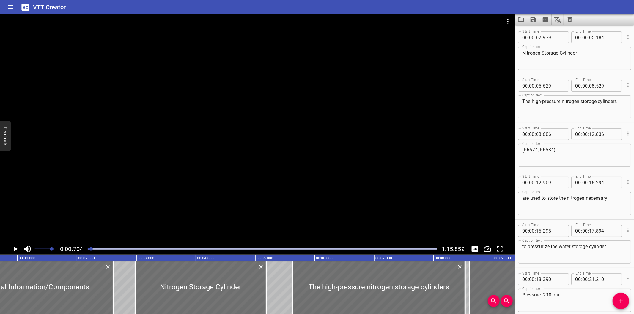
click at [412, 182] on div at bounding box center [257, 128] width 515 height 229
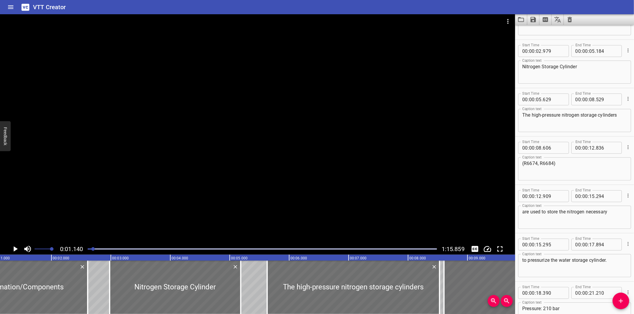
scroll to position [0, 0]
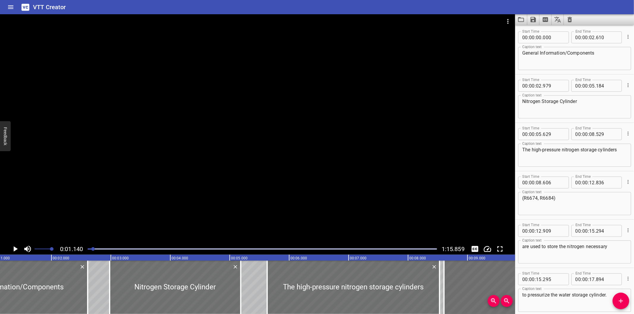
click at [559, 269] on div "Start Time 00 : 00 : 15 . 295 Start Time End Time 00 : 00 : 17 . 894 End Time C…" at bounding box center [574, 292] width 119 height 48
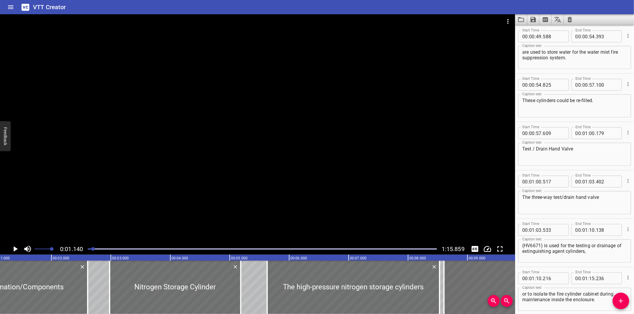
scroll to position [657, 0]
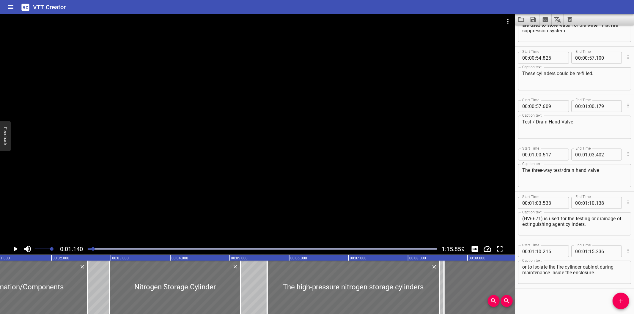
click at [421, 87] on div at bounding box center [257, 128] width 515 height 229
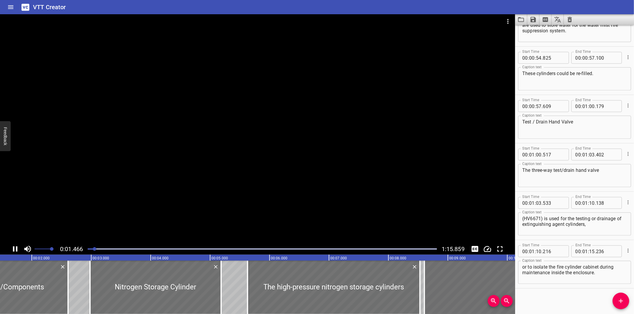
scroll to position [0, 100]
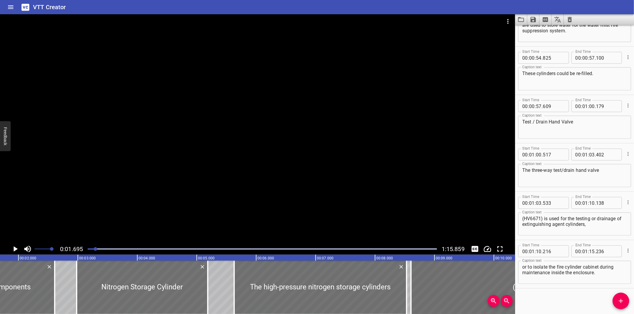
click at [506, 21] on icon "Video Options" at bounding box center [507, 21] width 7 height 7
click at [517, 24] on li "Select New Video File..." at bounding box center [530, 22] width 59 height 11
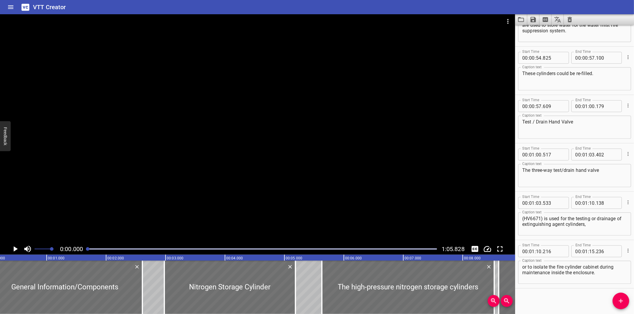
scroll to position [0, 0]
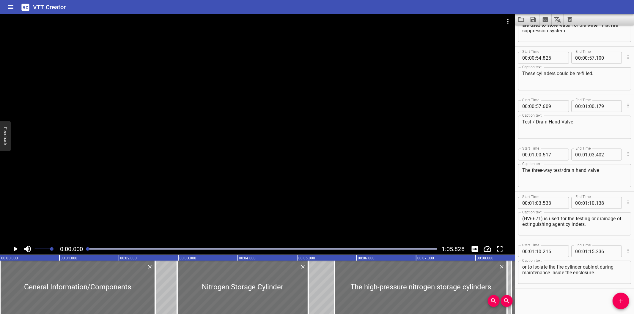
click at [291, 116] on div at bounding box center [257, 128] width 515 height 229
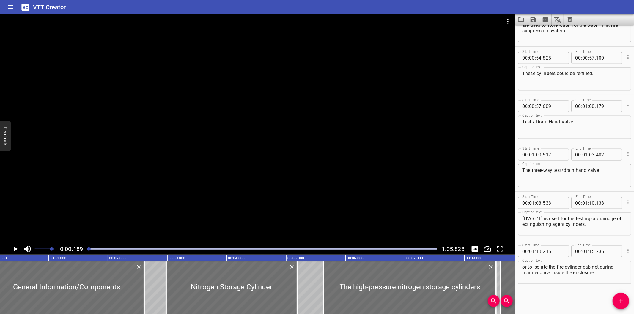
click at [523, 20] on icon "Load captions from file" at bounding box center [520, 19] width 7 height 7
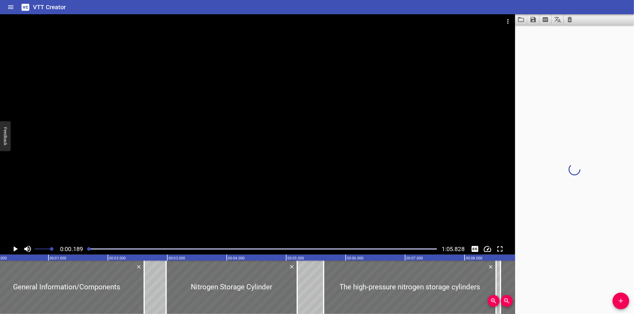
click at [292, 110] on div at bounding box center [257, 128] width 515 height 229
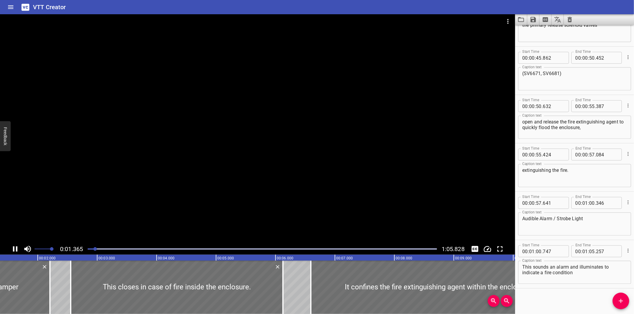
scroll to position [0, 91]
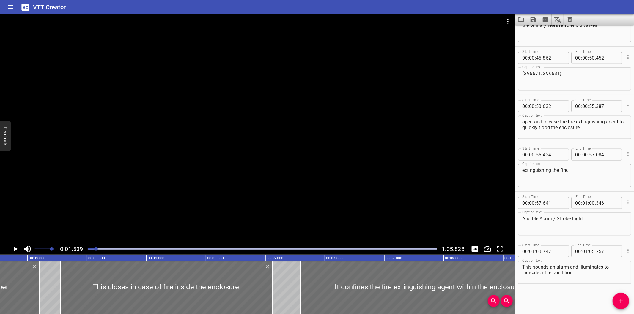
click at [346, 111] on div at bounding box center [257, 128] width 515 height 229
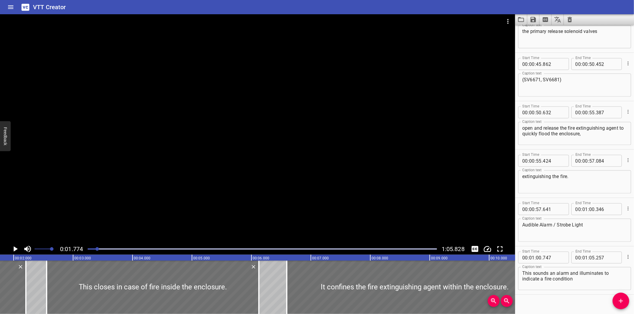
scroll to position [657, 0]
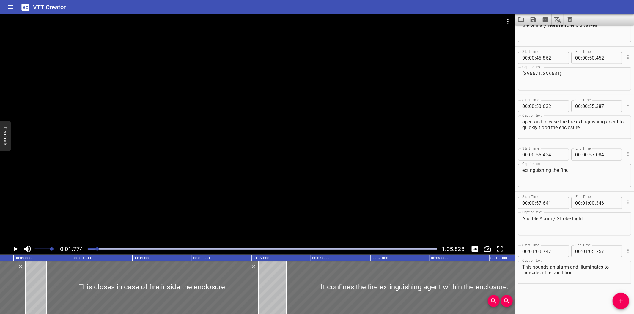
click at [342, 80] on div at bounding box center [257, 128] width 515 height 229
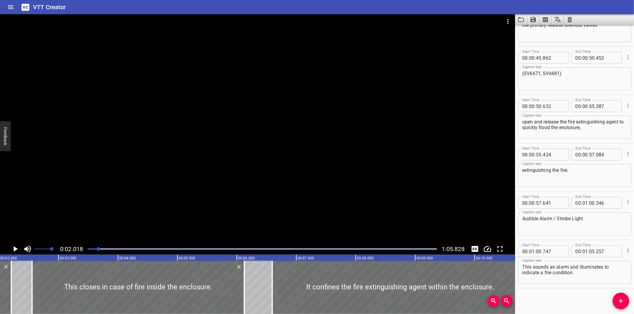
click at [507, 21] on icon "Video Options" at bounding box center [507, 21] width 1 height 5
click at [511, 20] on li "Select New Video File..." at bounding box center [530, 22] width 59 height 11
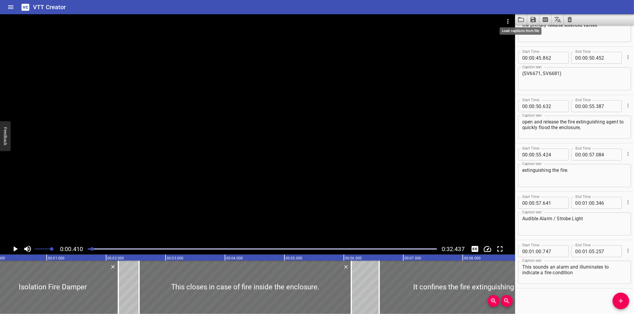
scroll to position [0, 24]
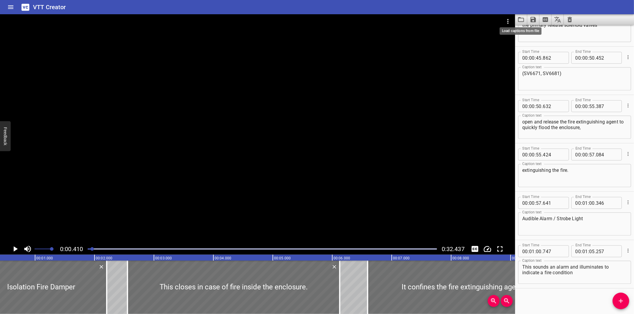
click at [521, 21] on icon "Load captions from file" at bounding box center [520, 19] width 7 height 7
click at [164, 143] on div at bounding box center [257, 128] width 515 height 229
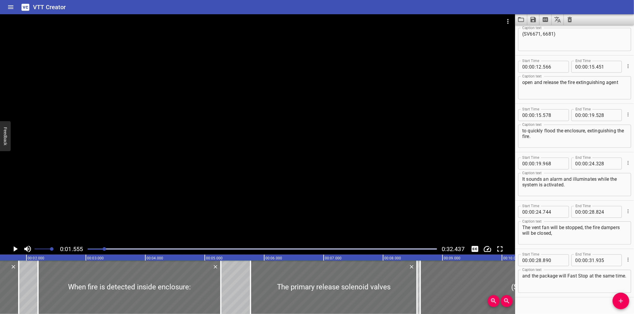
scroll to position [173, 0]
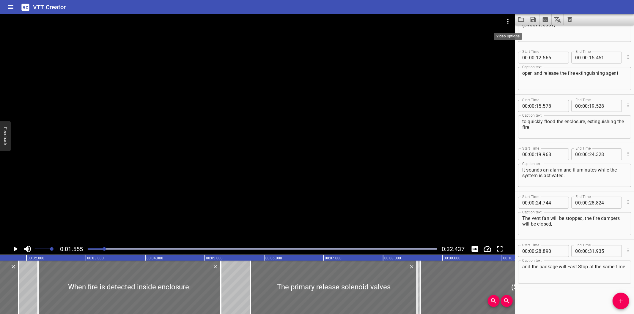
click at [509, 21] on icon "Video Options" at bounding box center [507, 21] width 7 height 7
click at [518, 25] on li "Select New Video File..." at bounding box center [530, 22] width 59 height 11
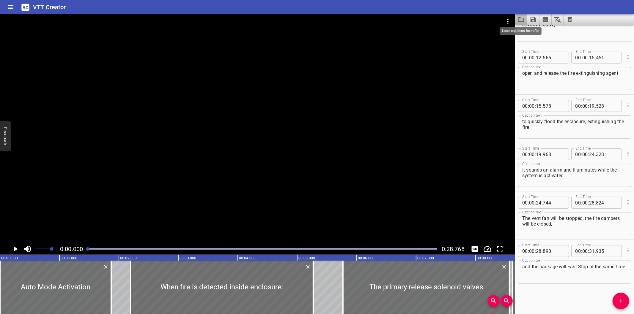
click at [523, 22] on icon "Load captions from file" at bounding box center [520, 19] width 7 height 7
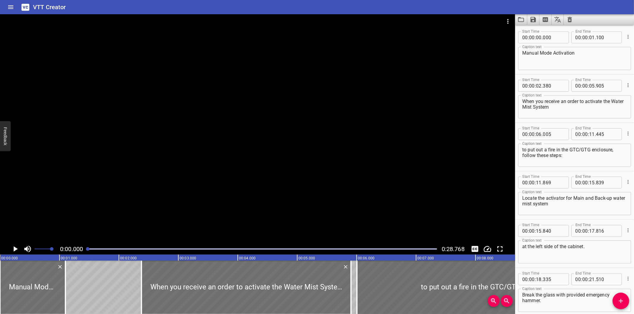
click at [221, 158] on div at bounding box center [257, 128] width 515 height 229
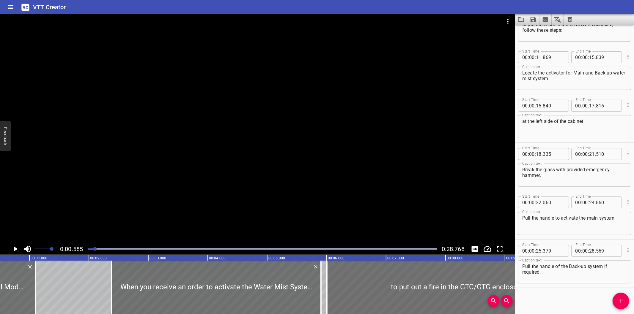
scroll to position [0, 34]
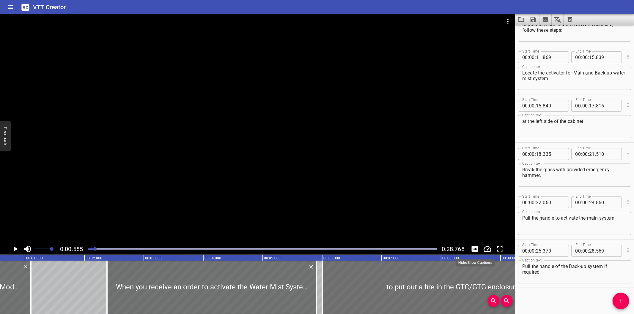
click at [476, 247] on icon "Toggle captions" at bounding box center [474, 249] width 7 height 6
click at [280, 192] on div at bounding box center [257, 128] width 515 height 229
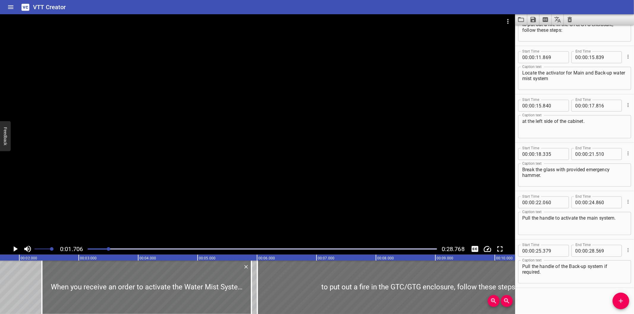
scroll to position [0, 101]
drag, startPoint x: 130, startPoint y: 245, endPoint x: 134, endPoint y: 245, distance: 3.9
click at [132, 245] on div at bounding box center [262, 249] width 356 height 8
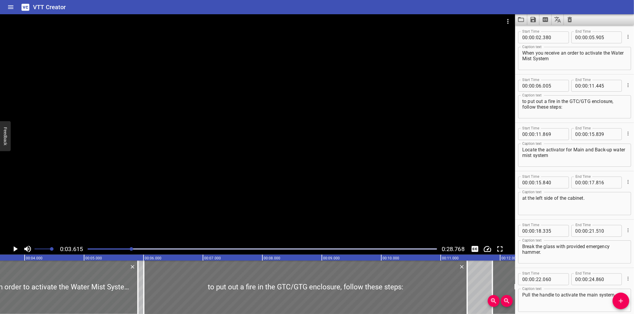
scroll to position [0, 215]
drag, startPoint x: 194, startPoint y: 250, endPoint x: 211, endPoint y: 249, distance: 17.0
click at [195, 250] on div at bounding box center [262, 249] width 356 height 8
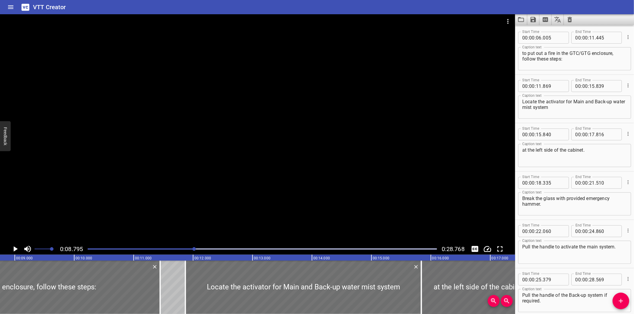
scroll to position [0, 522]
click at [273, 247] on div at bounding box center [262, 249] width 356 height 8
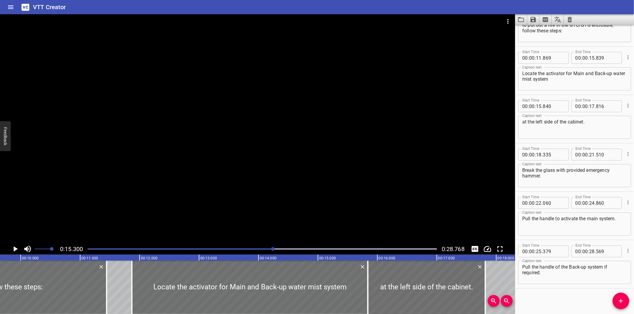
scroll to position [125, 0]
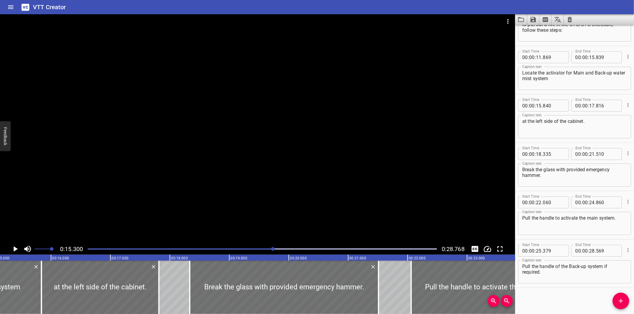
drag, startPoint x: 356, startPoint y: 247, endPoint x: 361, endPoint y: 247, distance: 5.3
click at [356, 247] on div at bounding box center [262, 249] width 356 height 8
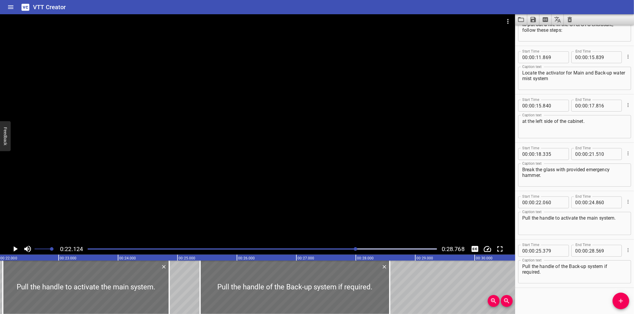
click at [403, 248] on div at bounding box center [262, 249] width 356 height 8
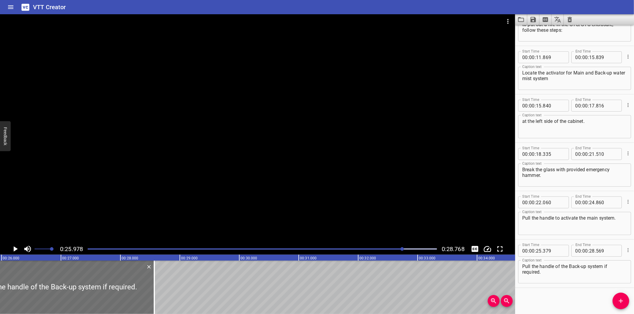
click at [88, 249] on div at bounding box center [262, 249] width 356 height 8
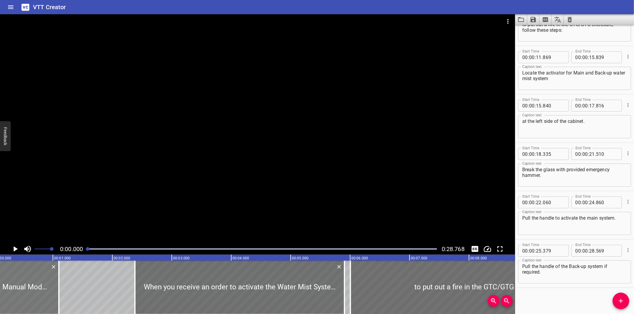
scroll to position [0, 0]
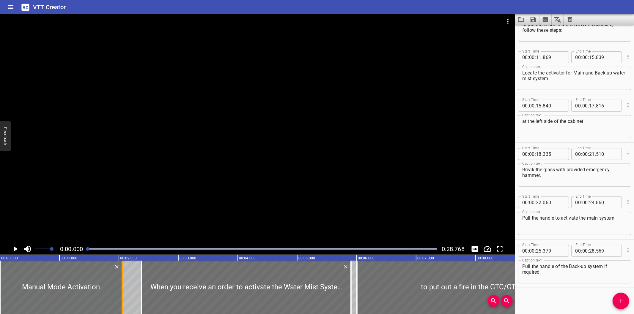
drag, startPoint x: 65, startPoint y: 278, endPoint x: 122, endPoint y: 280, distance: 56.8
click at [122, 280] on div at bounding box center [122, 287] width 1 height 53
type input "02"
type input "055"
click at [180, 206] on div at bounding box center [257, 128] width 515 height 229
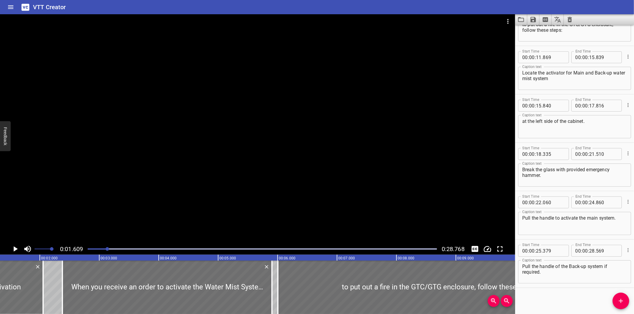
scroll to position [0, 96]
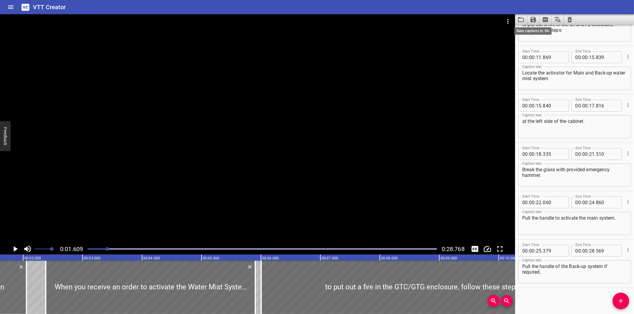
click at [534, 20] on icon "Save captions to file" at bounding box center [532, 19] width 5 height 5
click at [544, 34] on li "Save to VTT file" at bounding box center [549, 32] width 44 height 11
click at [571, 21] on icon "Clear captions" at bounding box center [569, 19] width 4 height 5
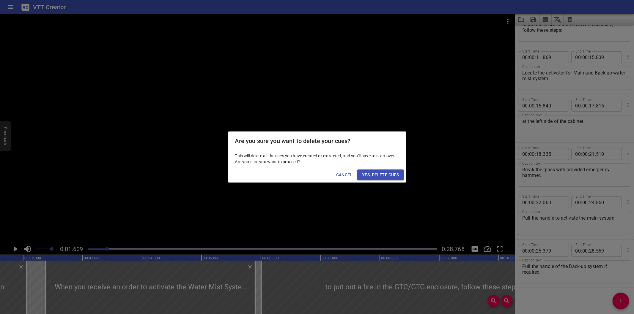
click at [369, 177] on span "Yes, Delete Cues" at bounding box center [380, 174] width 37 height 7
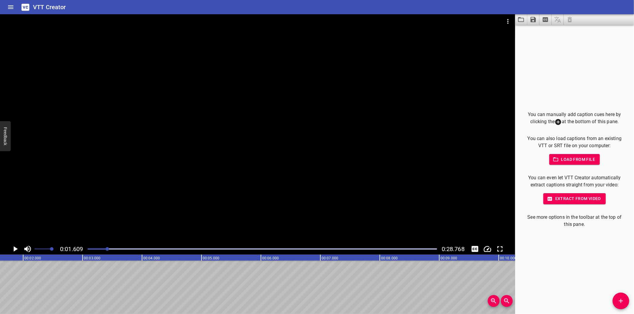
click at [411, 100] on div at bounding box center [257, 128] width 515 height 229
click at [524, 19] on icon "Load captions from file" at bounding box center [520, 19] width 7 height 7
click at [93, 248] on div at bounding box center [262, 249] width 356 height 8
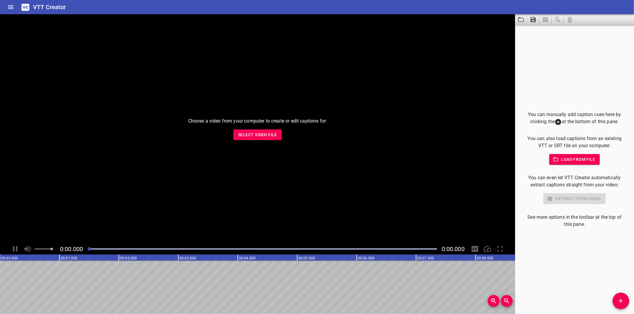
click at [258, 137] on span "Select Video File" at bounding box center [257, 134] width 39 height 7
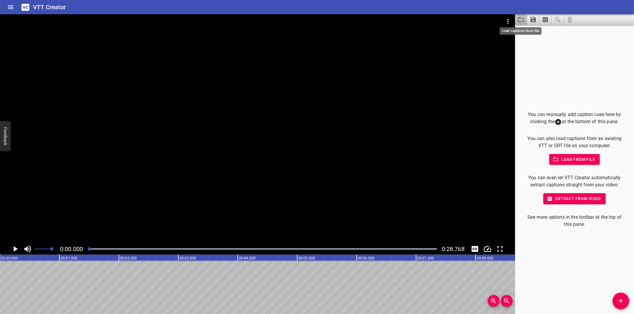
click at [522, 23] on icon "Load captions from file" at bounding box center [520, 19] width 7 height 7
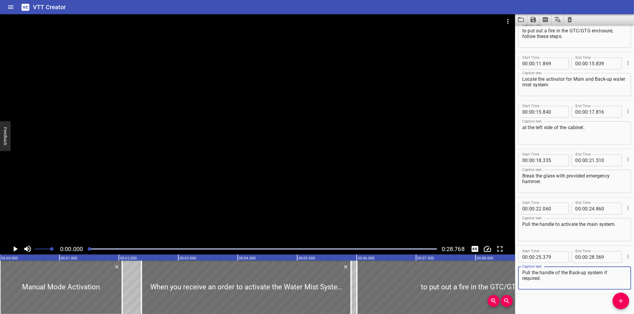
scroll to position [125, 0]
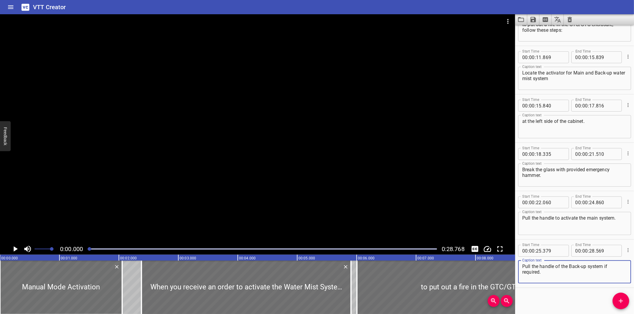
click at [165, 167] on div at bounding box center [257, 128] width 515 height 229
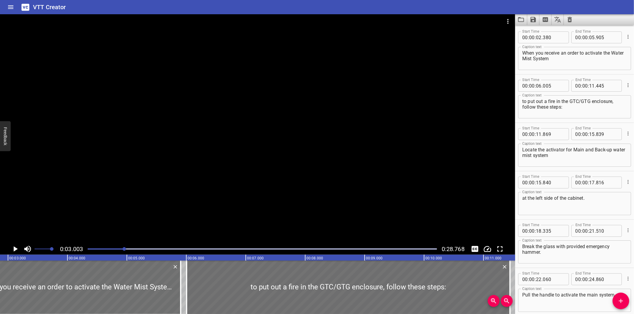
scroll to position [0, 179]
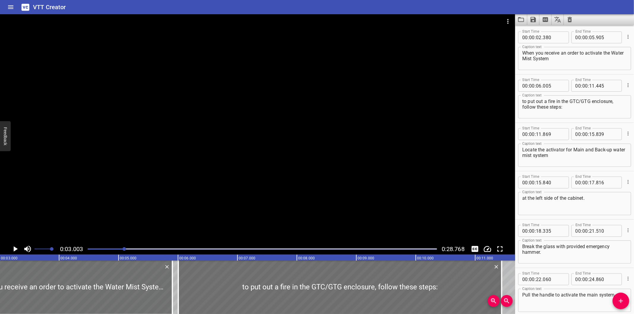
click at [525, 45] on div "Caption text When you receive an order to activate the Water Mist System Captio…" at bounding box center [574, 58] width 113 height 27
click at [383, 207] on div at bounding box center [257, 128] width 515 height 229
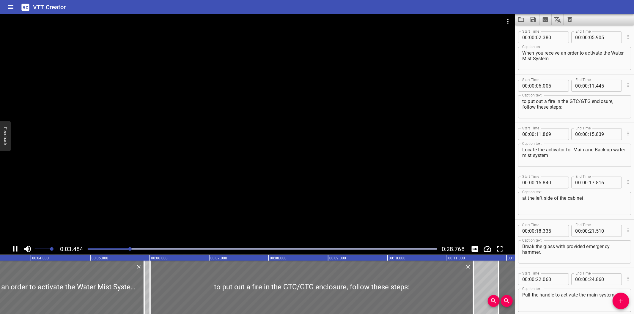
click at [384, 193] on div at bounding box center [257, 128] width 515 height 229
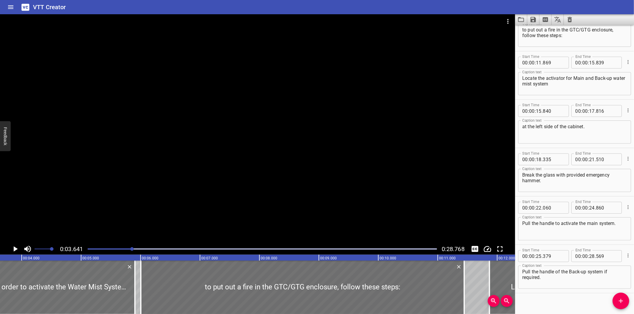
scroll to position [125, 0]
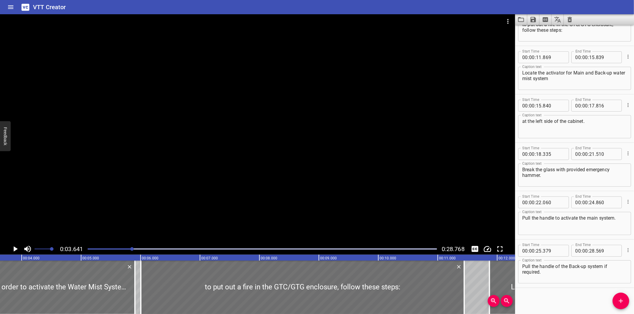
drag, startPoint x: 555, startPoint y: 146, endPoint x: 568, endPoint y: 163, distance: 21.4
click at [555, 146] on div "Start Time 00 : 00 : 18 . 335 Start Time End Time 00 : 00 : 21 . 510 End Time" at bounding box center [574, 153] width 113 height 15
type input "335"
click at [427, 197] on div at bounding box center [257, 128] width 515 height 229
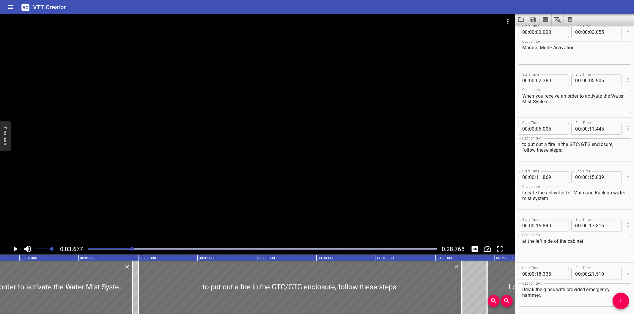
scroll to position [0, 0]
